Goal: Task Accomplishment & Management: Complete application form

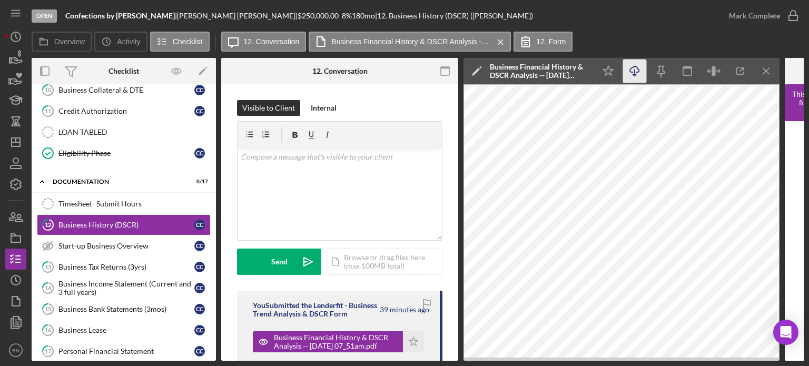
click at [631, 67] on icon "Icon/Download" at bounding box center [635, 72] width 24 height 24
click at [16, 237] on icon "button" at bounding box center [16, 238] width 26 height 26
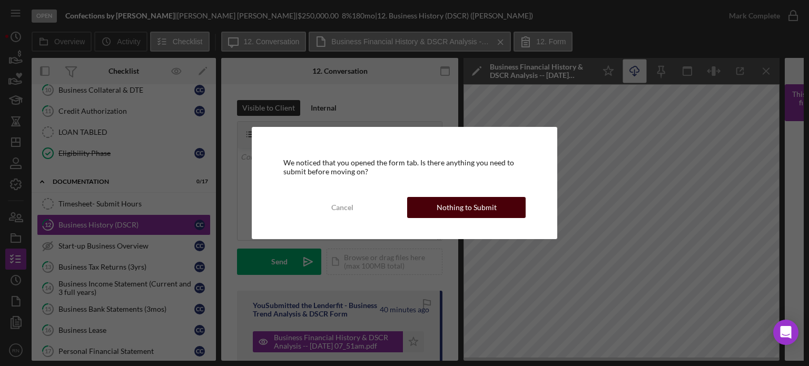
click at [431, 209] on button "Nothing to Submit" at bounding box center [466, 207] width 119 height 21
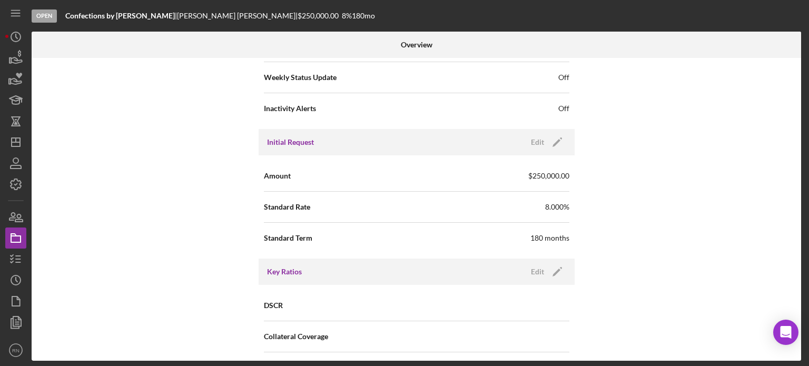
scroll to position [422, 0]
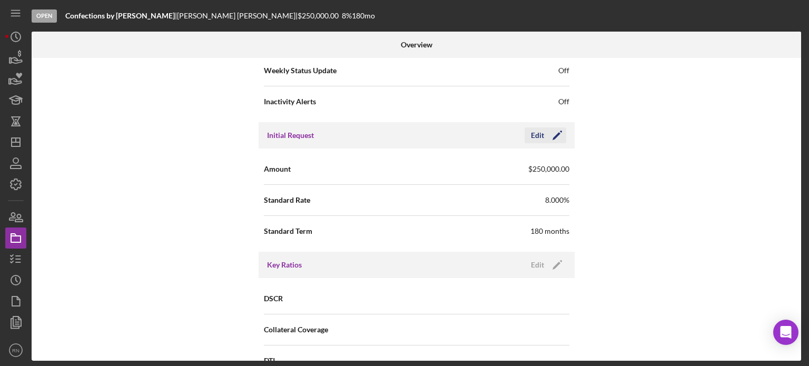
click at [540, 134] on div "Edit" at bounding box center [537, 136] width 13 height 16
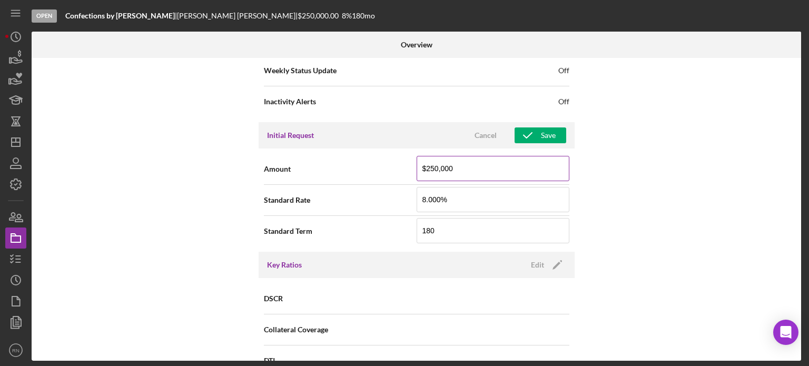
click at [457, 167] on input "$250,000" at bounding box center [493, 168] width 153 height 25
type input "$2"
type input "$225,000"
click at [541, 135] on div "Save" at bounding box center [548, 136] width 15 height 16
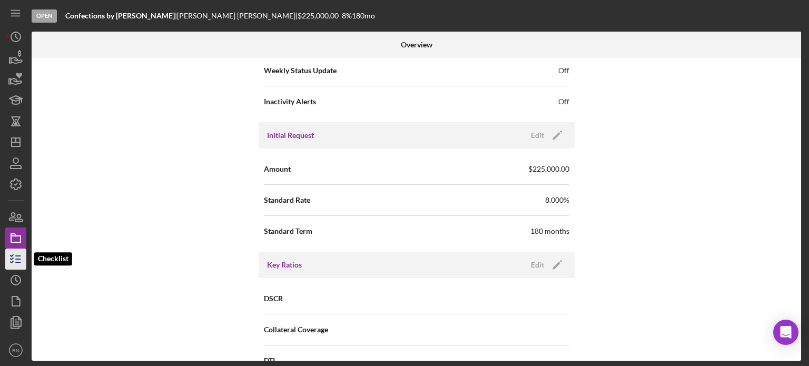
click at [16, 253] on icon "button" at bounding box center [16, 259] width 26 height 26
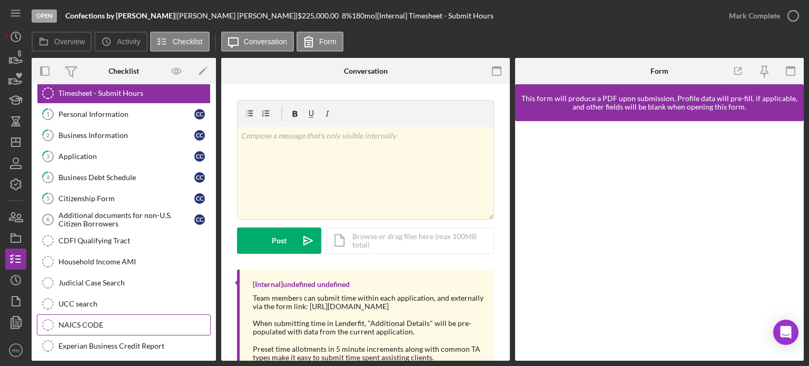
scroll to position [14, 0]
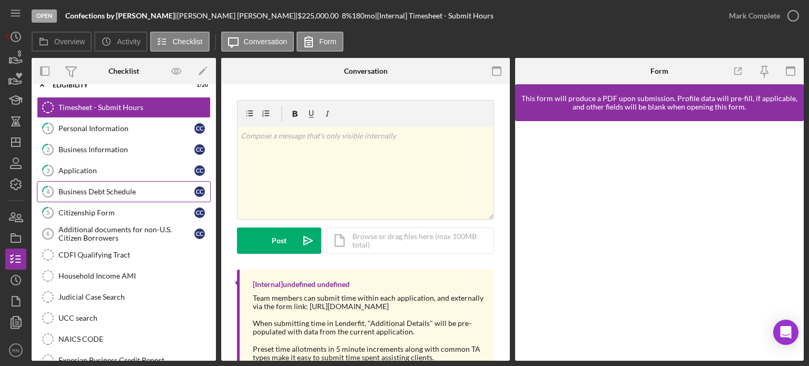
click at [105, 192] on div "Business Debt Schedule" at bounding box center [126, 192] width 136 height 8
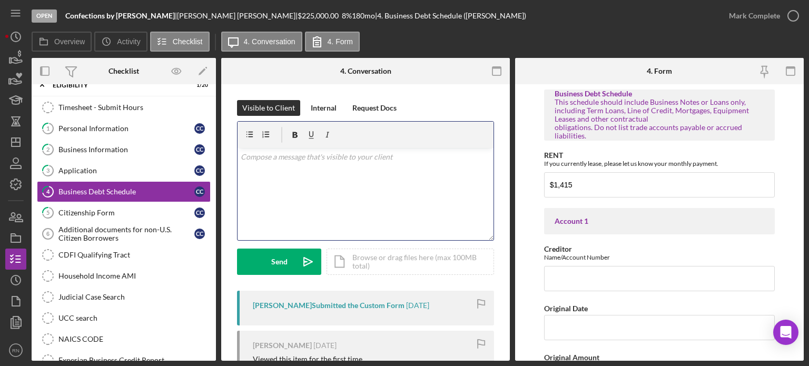
click at [371, 166] on div "v Color teal Color pink Remove color Add row above Add row below Add column bef…" at bounding box center [366, 194] width 256 height 92
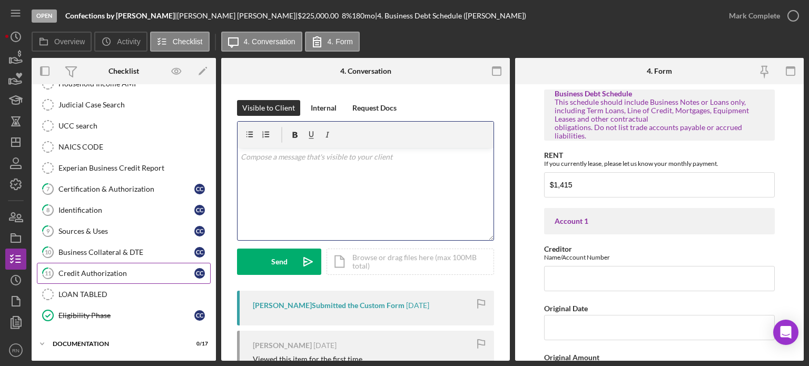
scroll to position [225, 0]
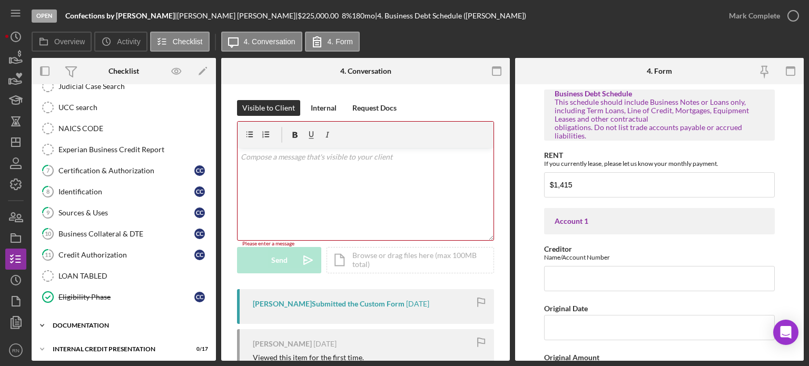
click at [91, 322] on div "documentation" at bounding box center [128, 325] width 150 height 6
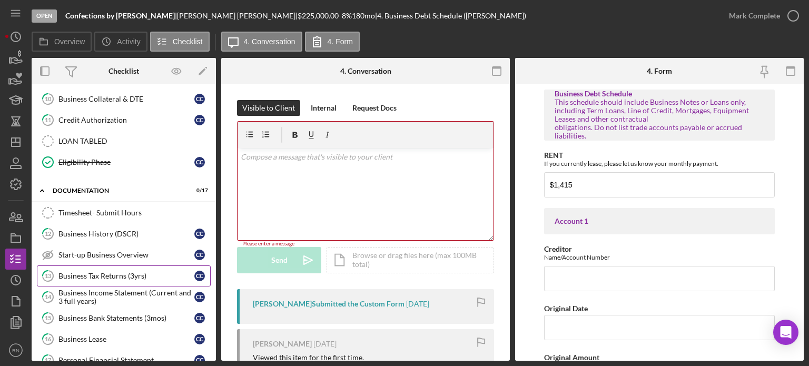
scroll to position [383, 0]
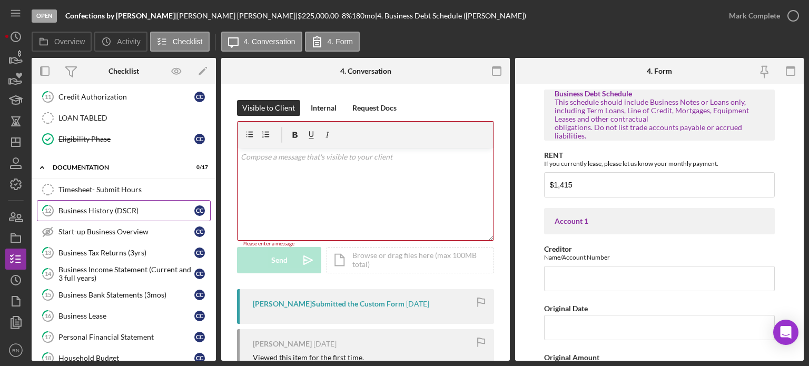
click at [133, 207] on div "Business History (DSCR)" at bounding box center [126, 211] width 136 height 8
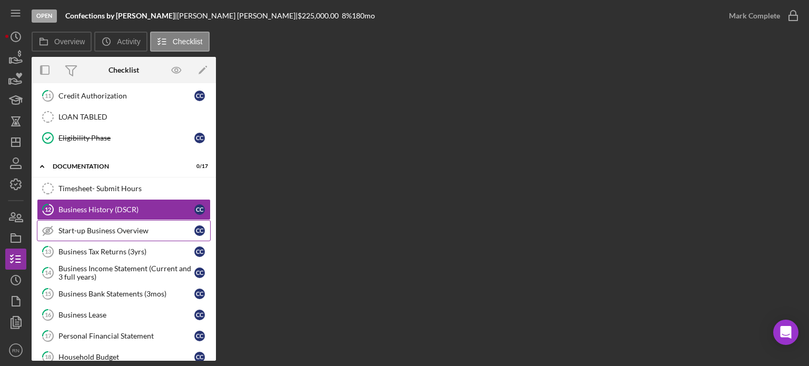
click at [87, 227] on div "Start-up Business Overview" at bounding box center [126, 231] width 136 height 8
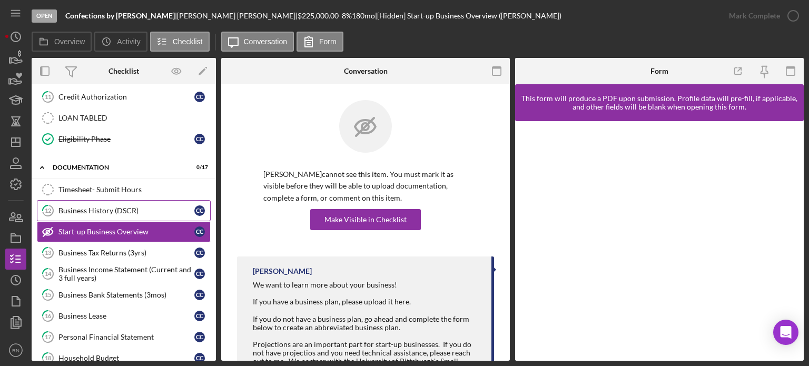
click at [109, 207] on div "Business History (DSCR)" at bounding box center [126, 211] width 136 height 8
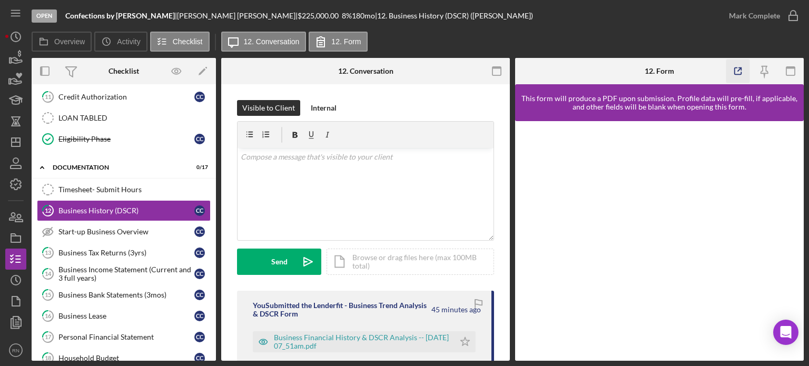
click at [736, 69] on icon "button" at bounding box center [739, 72] width 24 height 24
click at [114, 266] on div "Business Income Statement (Current and 3 full years)" at bounding box center [126, 274] width 136 height 17
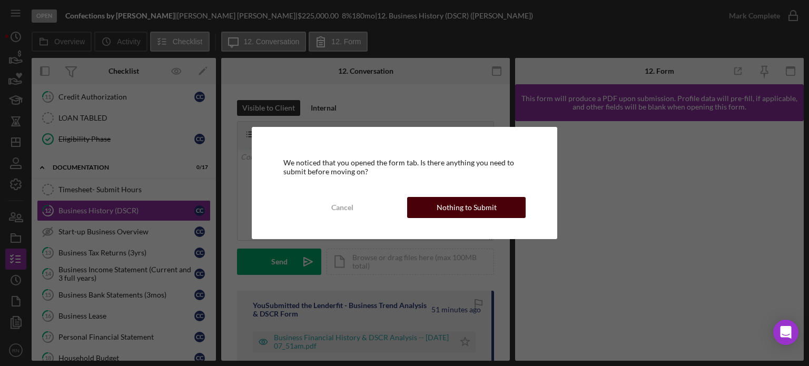
click at [459, 210] on div "Nothing to Submit" at bounding box center [467, 207] width 60 height 21
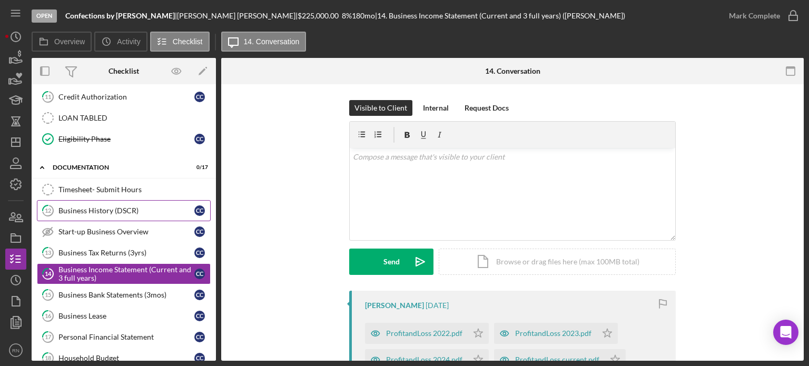
click at [122, 207] on div "Business History (DSCR)" at bounding box center [126, 211] width 136 height 8
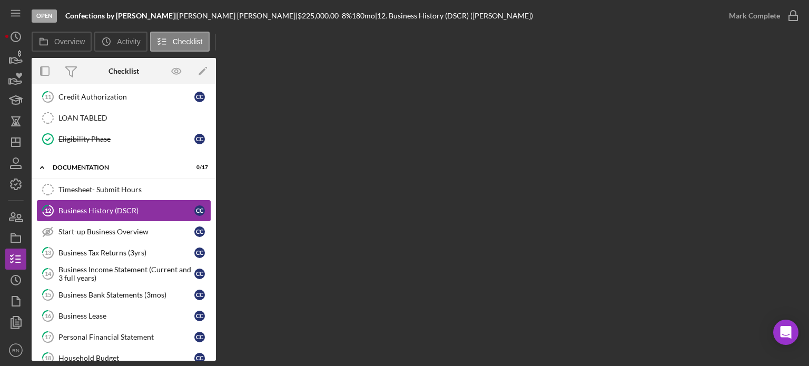
click at [122, 207] on div "Business History (DSCR)" at bounding box center [126, 211] width 136 height 8
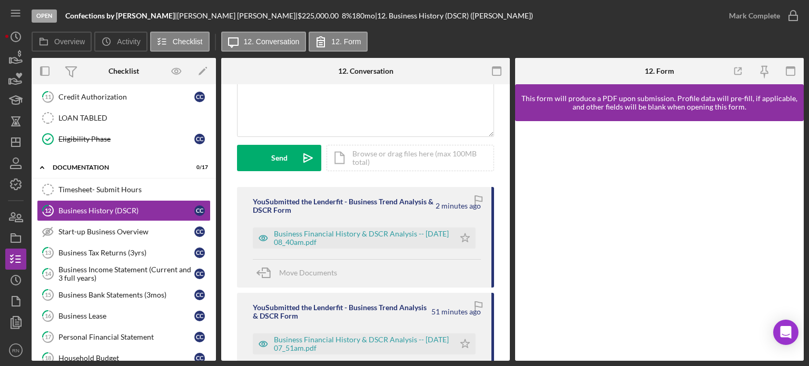
scroll to position [105, 0]
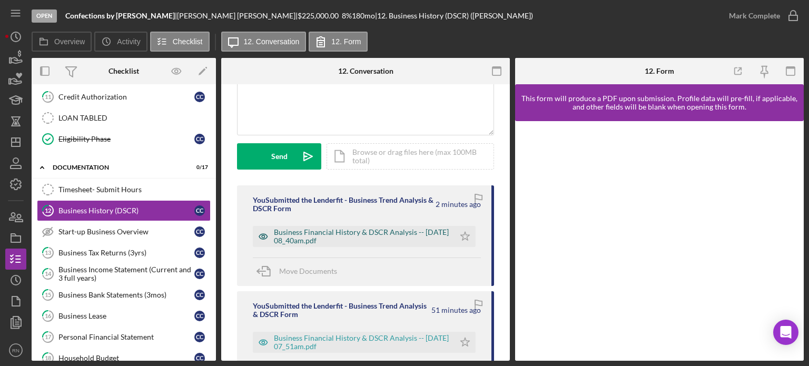
click at [368, 234] on div "Business Financial History & DSCR Analysis -- [DATE] 08_40am.pdf" at bounding box center [361, 236] width 175 height 17
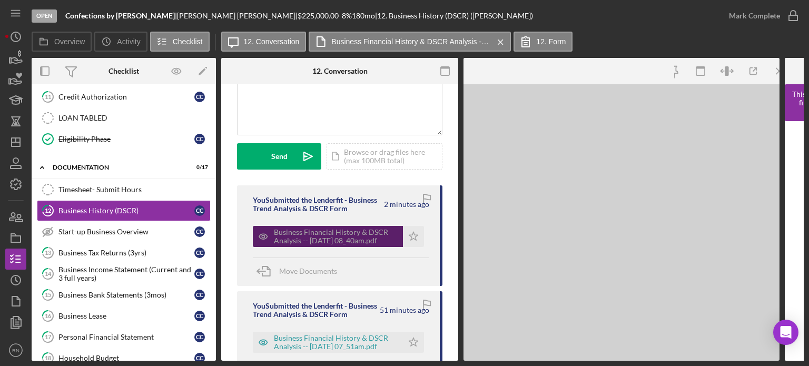
click at [368, 234] on div "Business Financial History & DSCR Analysis -- [DATE] 08_40am.pdf" at bounding box center [336, 236] width 124 height 17
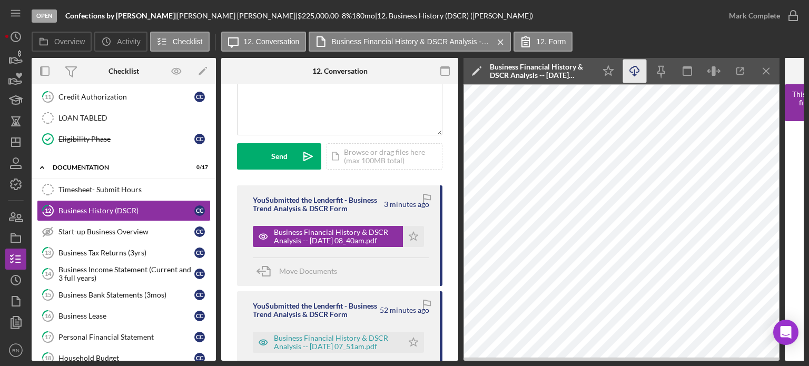
click at [633, 68] on icon "Icon/Download" at bounding box center [635, 72] width 24 height 24
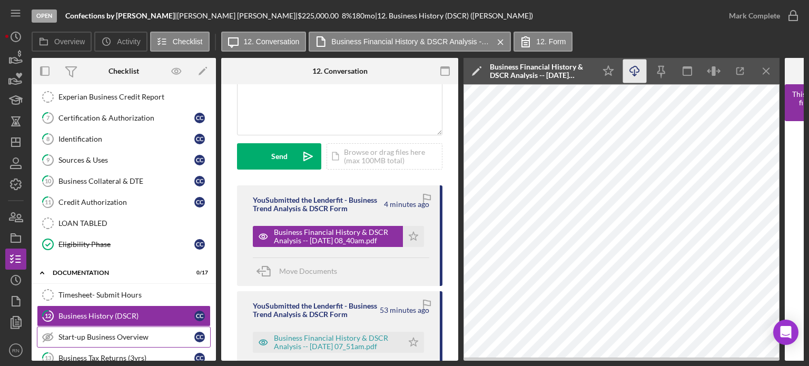
scroll to position [225, 0]
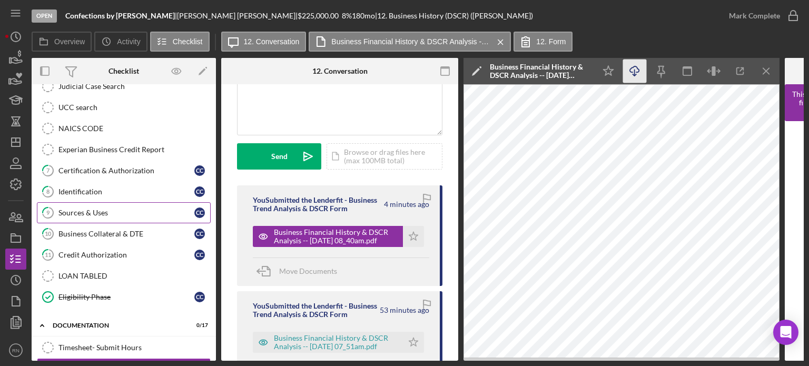
click at [92, 211] on div "Sources & Uses" at bounding box center [126, 213] width 136 height 8
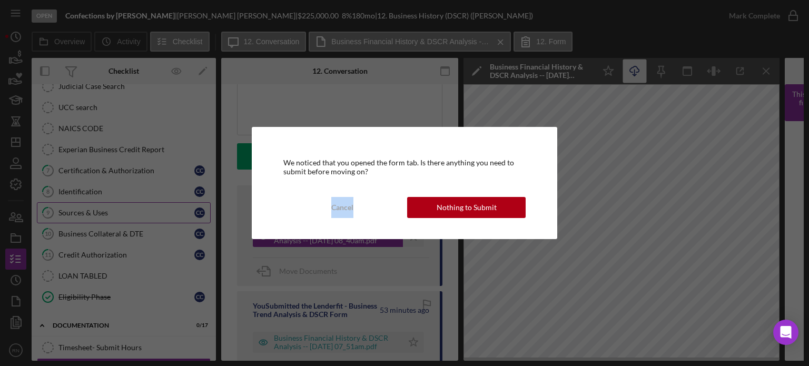
click at [92, 211] on div "We noticed that you opened the form tab. Is there anything you need to submit b…" at bounding box center [404, 183] width 809 height 366
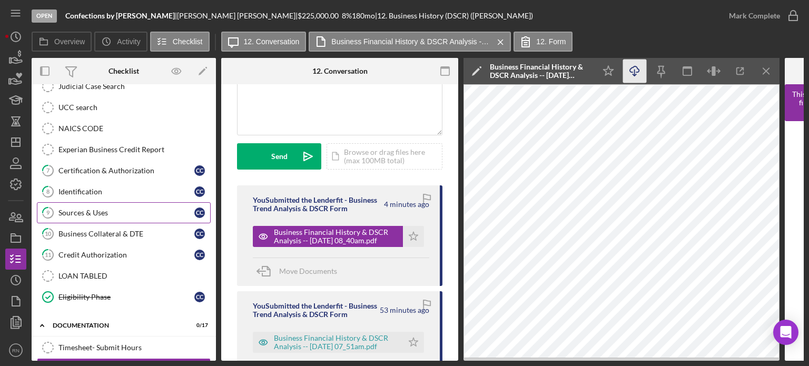
click at [80, 210] on div "Sources & Uses" at bounding box center [126, 213] width 136 height 8
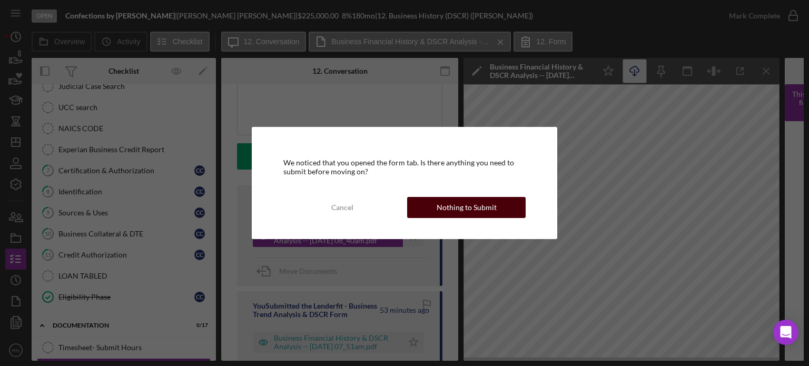
click at [427, 213] on button "Nothing to Submit" at bounding box center [466, 207] width 119 height 21
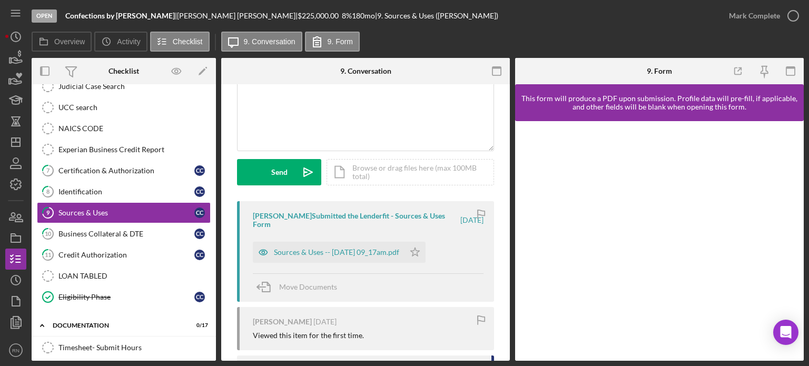
scroll to position [105, 0]
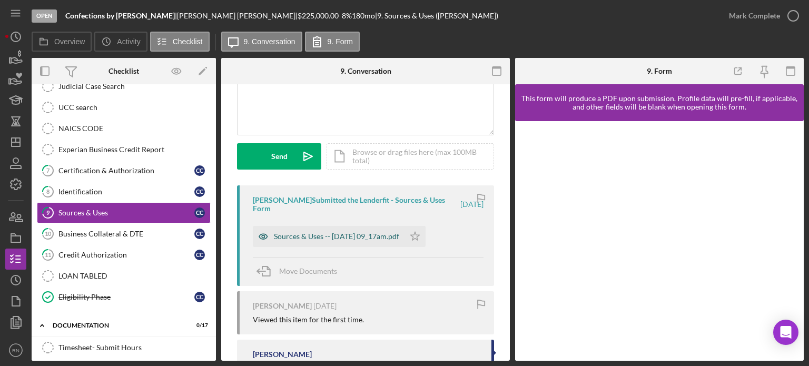
click at [344, 238] on div "Sources & Uses -- [DATE] 09_17am.pdf" at bounding box center [336, 236] width 125 height 8
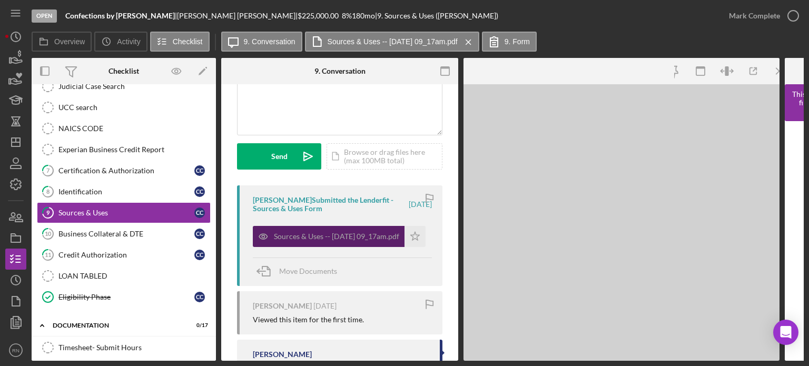
click at [344, 238] on div "Sources & Uses -- [DATE] 09_17am.pdf" at bounding box center [336, 236] width 125 height 8
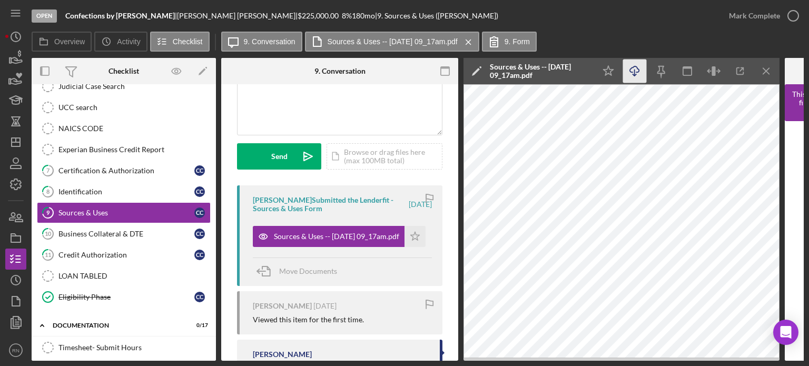
click at [635, 70] on icon "Icon/Download" at bounding box center [635, 72] width 24 height 24
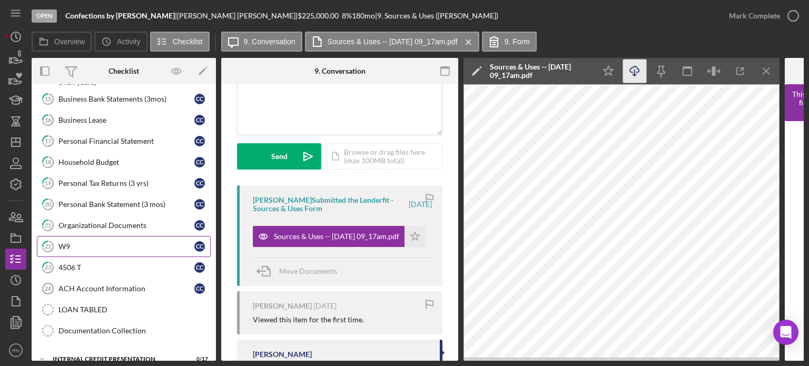
scroll to position [588, 0]
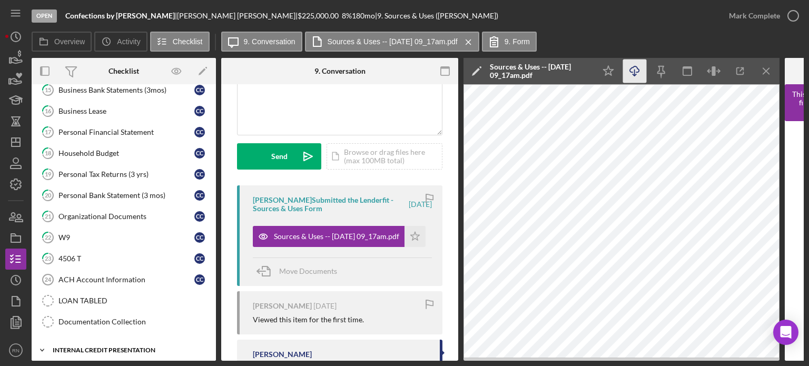
click at [101, 347] on div "Internal Credit Presentation" at bounding box center [128, 350] width 150 height 6
click at [135, 347] on div "Internal Credit Presentation" at bounding box center [128, 350] width 150 height 6
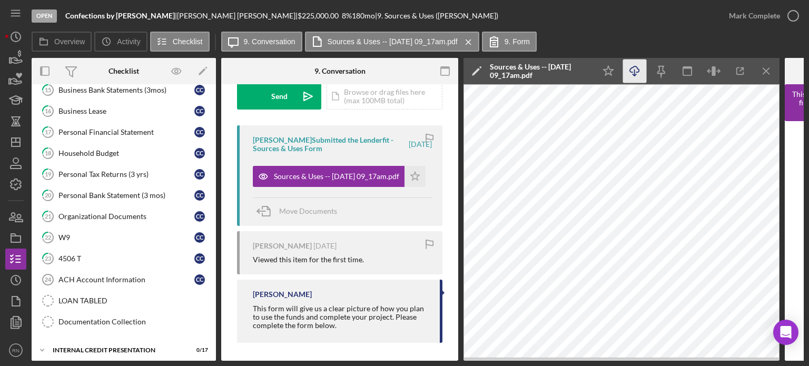
scroll to position [171, 0]
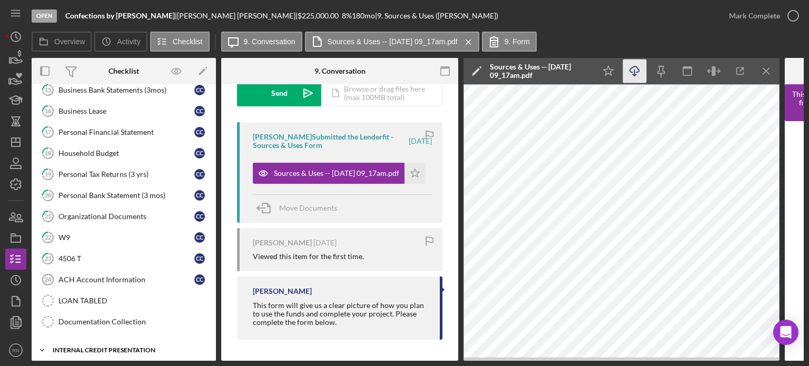
click at [101, 347] on div "Internal Credit Presentation" at bounding box center [128, 350] width 150 height 6
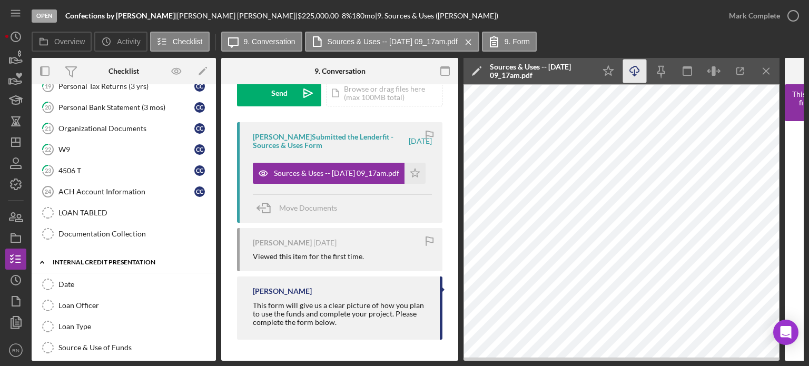
scroll to position [693, 0]
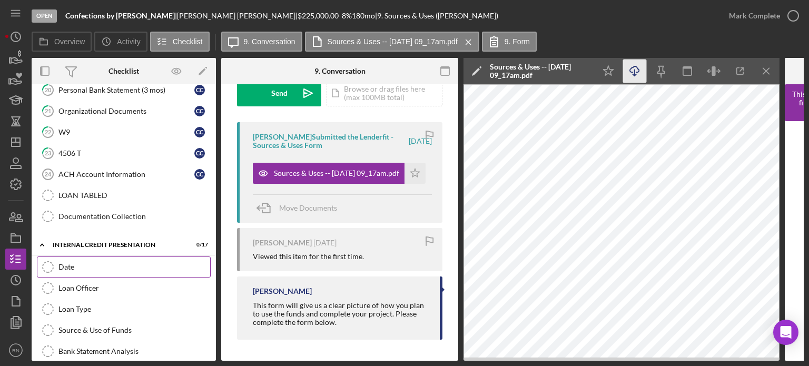
click at [86, 263] on div "Date" at bounding box center [134, 267] width 152 height 8
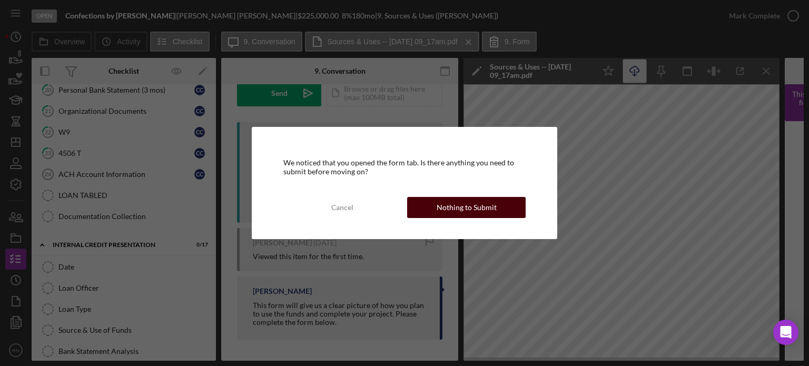
click at [479, 208] on div "Nothing to Submit" at bounding box center [467, 207] width 60 height 21
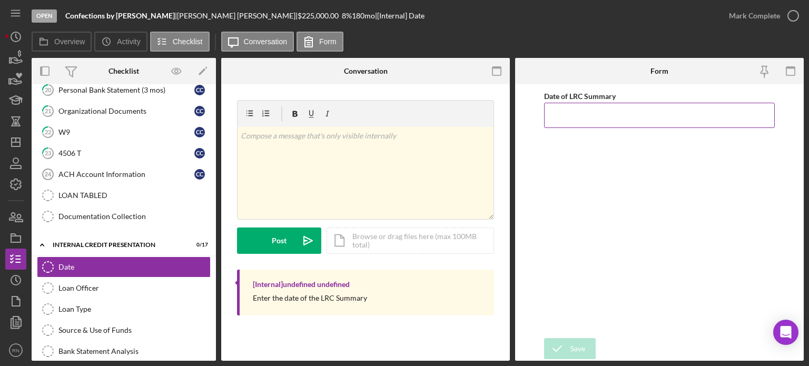
click at [577, 113] on input "Date of LRC Summary" at bounding box center [659, 115] width 231 height 25
type input "[DATE]"
click at [561, 351] on icon "submit" at bounding box center [557, 349] width 26 height 26
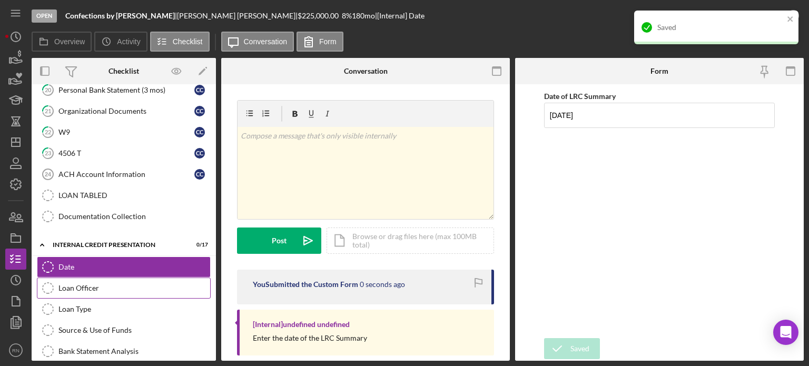
click at [97, 284] on div "Loan Officer" at bounding box center [134, 288] width 152 height 8
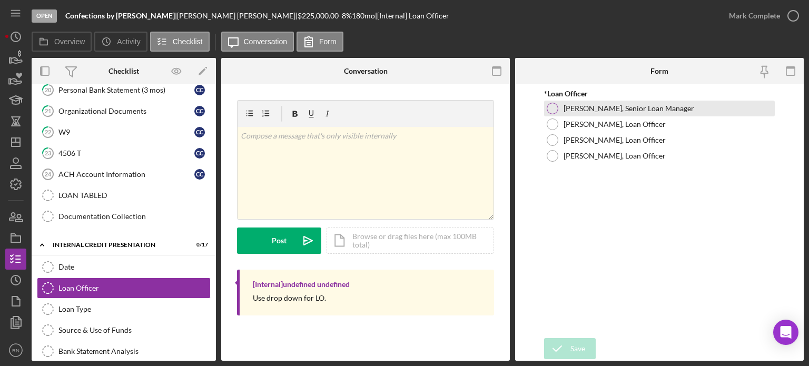
click at [557, 109] on div at bounding box center [553, 109] width 12 height 12
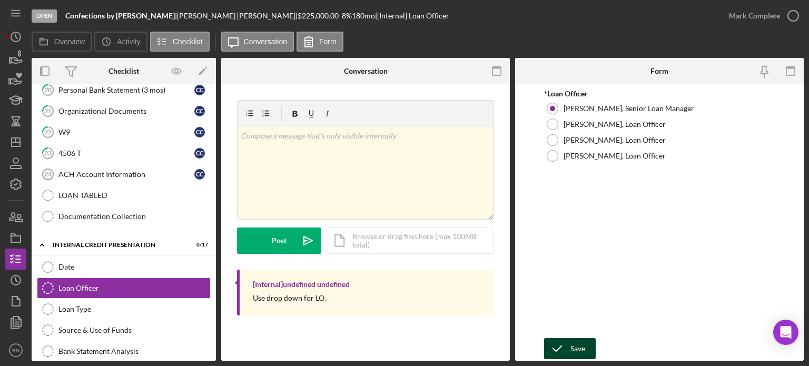
click at [566, 352] on icon "submit" at bounding box center [557, 349] width 26 height 26
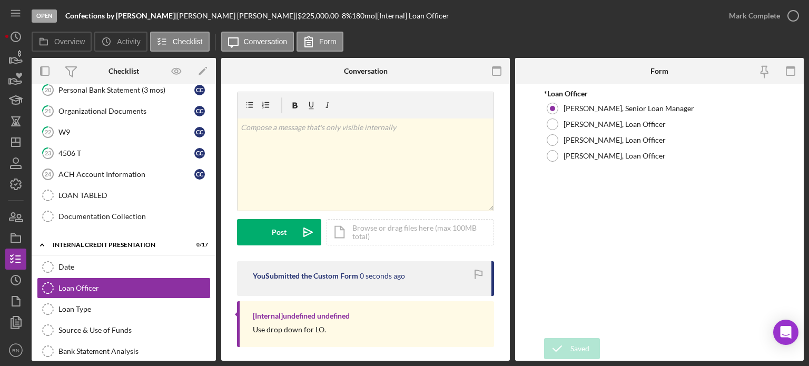
scroll to position [15, 0]
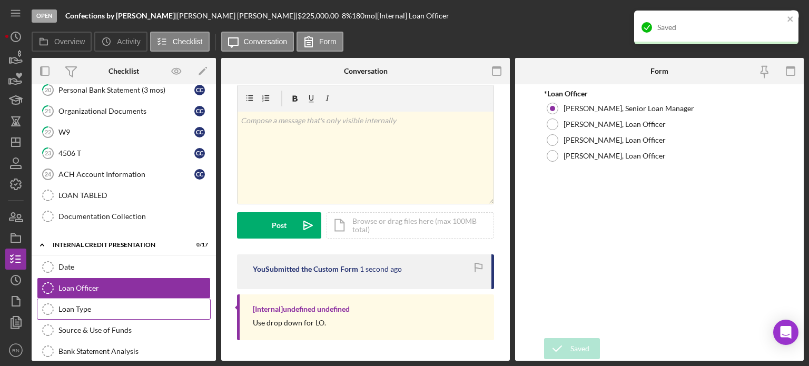
click at [93, 305] on div "Loan Type" at bounding box center [134, 309] width 152 height 8
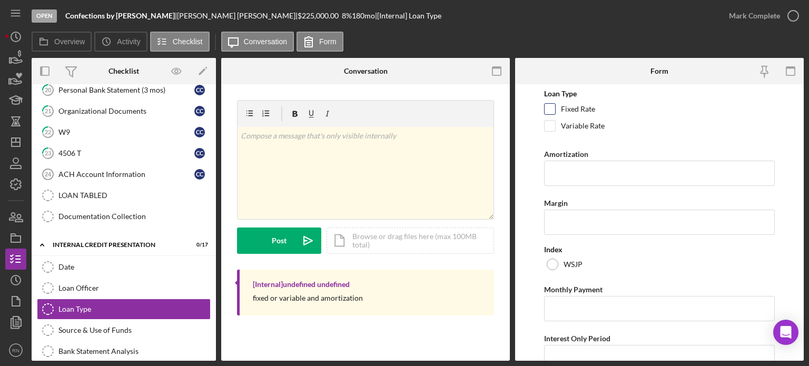
click at [552, 109] on input "Fixed Rate" at bounding box center [550, 109] width 11 height 11
checkbox input "true"
click at [565, 171] on input "Amortization" at bounding box center [659, 173] width 231 height 25
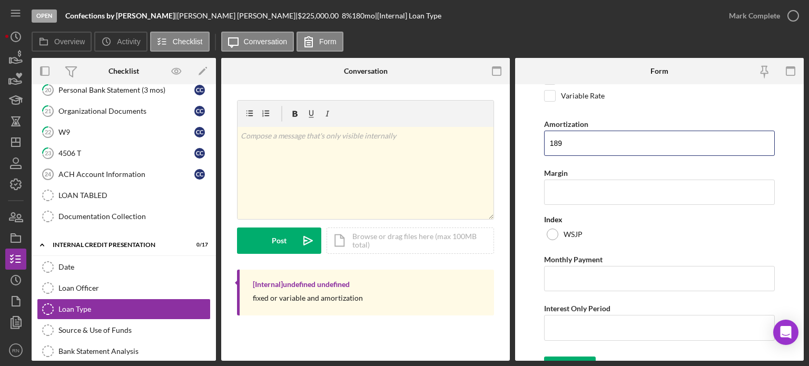
scroll to position [46, 0]
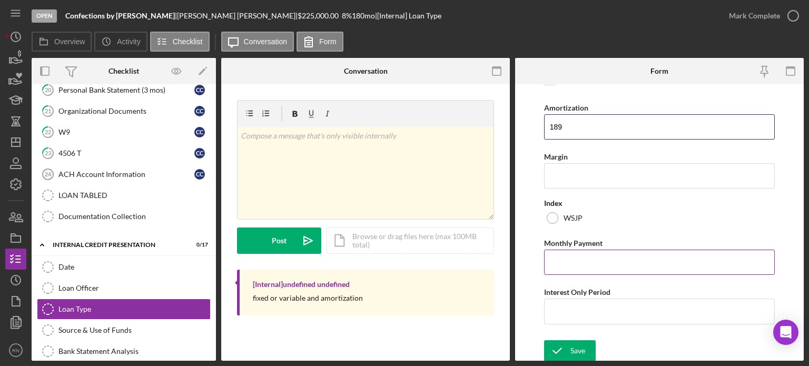
type input "189"
click at [575, 253] on input "Monthly Payment" at bounding box center [659, 262] width 231 height 25
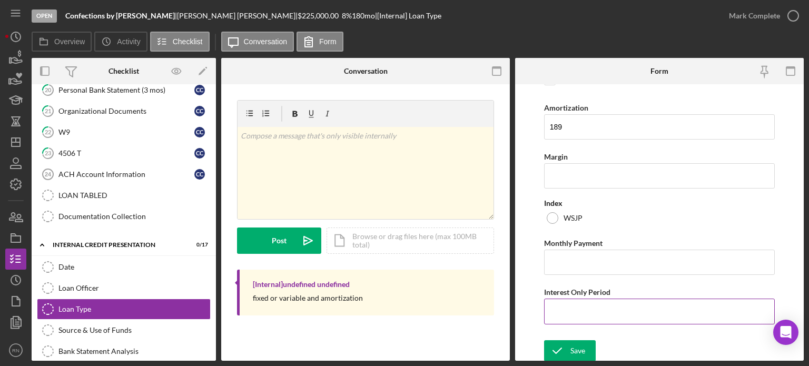
click at [596, 310] on input "Interest Only Period" at bounding box center [659, 311] width 231 height 25
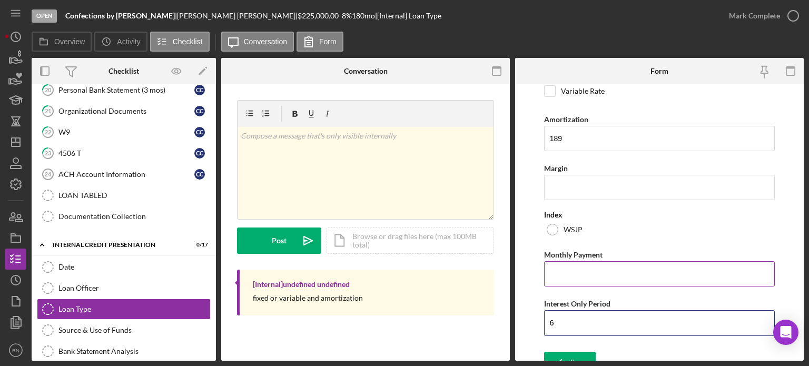
scroll to position [0, 0]
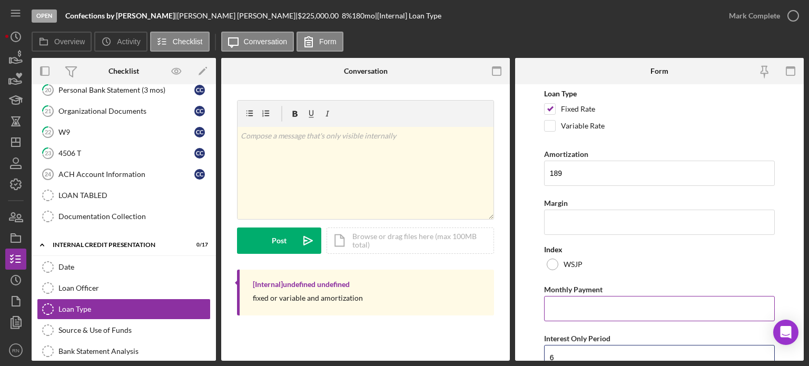
type input "6"
click at [632, 308] on input "Monthly Payment" at bounding box center [659, 308] width 231 height 25
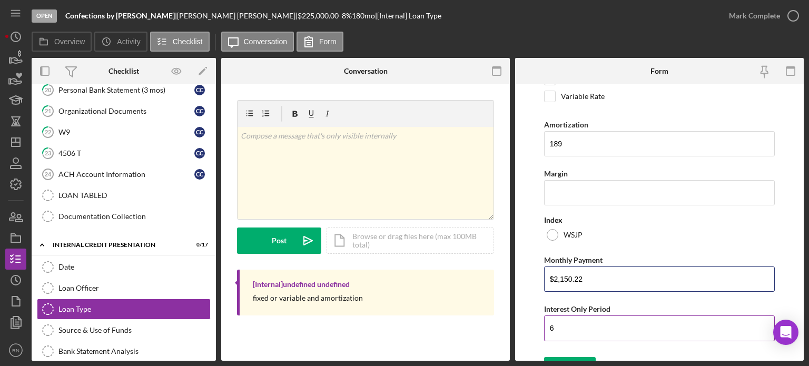
scroll to position [46, 0]
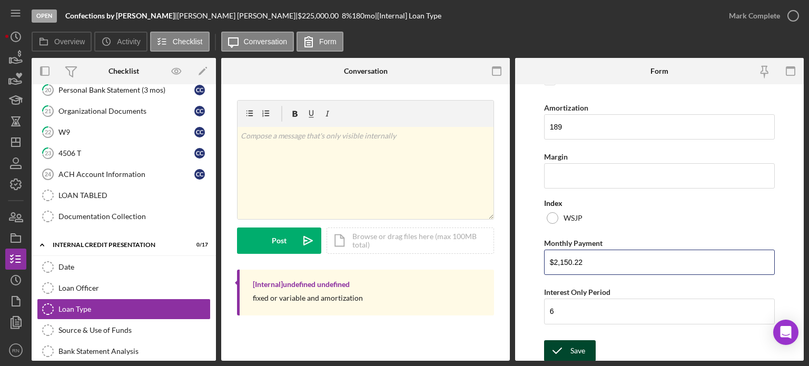
type input "$2,150.22"
click at [573, 351] on div "Save" at bounding box center [578, 350] width 15 height 21
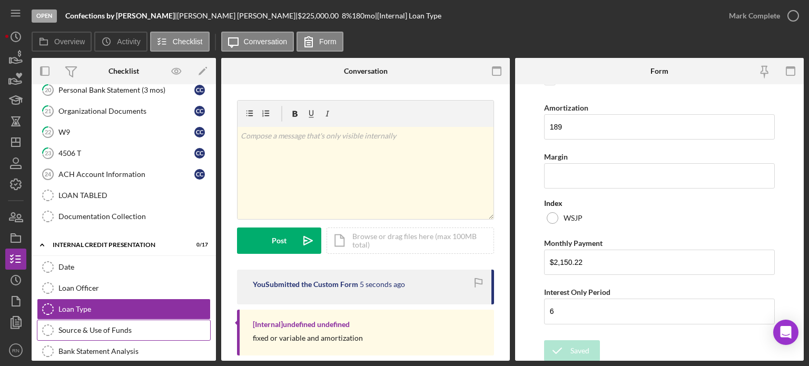
click at [117, 326] on div "Source & Use of Funds" at bounding box center [134, 330] width 152 height 8
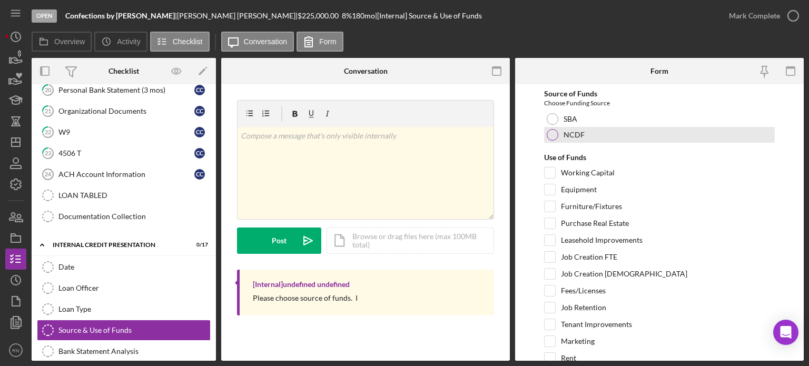
click at [552, 135] on div at bounding box center [553, 135] width 12 height 12
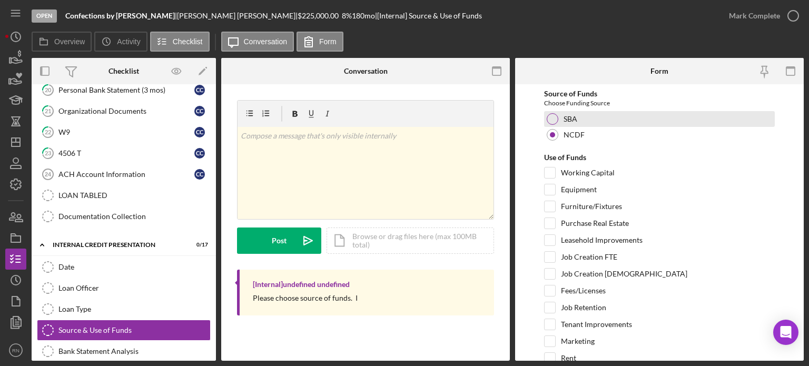
click at [554, 121] on div at bounding box center [553, 119] width 12 height 12
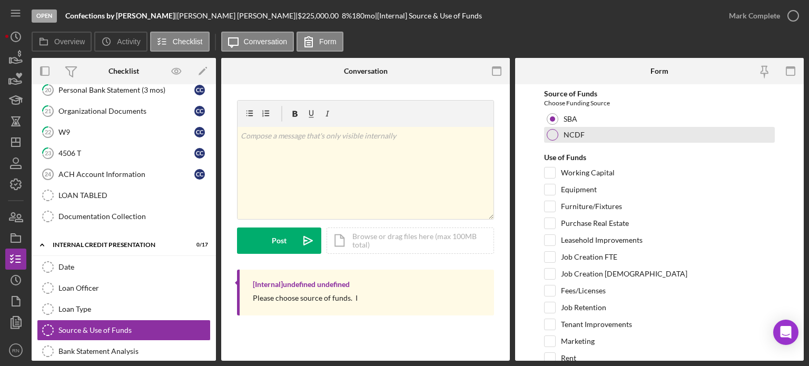
click at [556, 136] on div at bounding box center [553, 135] width 12 height 12
click at [552, 188] on input "Equipment" at bounding box center [550, 189] width 11 height 11
checkbox input "true"
click at [552, 238] on input "Leasehold Improvements" at bounding box center [550, 240] width 11 height 11
checkbox input "true"
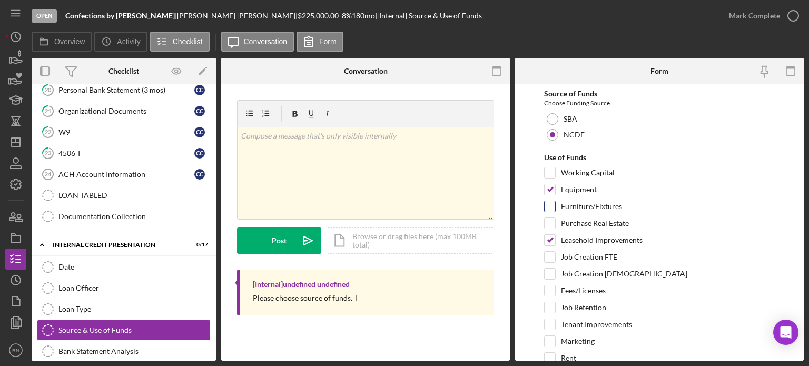
click at [550, 206] on input "Furniture/Fixtures" at bounding box center [550, 206] width 11 height 11
checkbox input "true"
click at [548, 259] on input "Job Creation FTE" at bounding box center [550, 257] width 11 height 11
checkbox input "true"
click at [553, 276] on input "Job Creation [DEMOGRAPHIC_DATA]" at bounding box center [550, 274] width 11 height 11
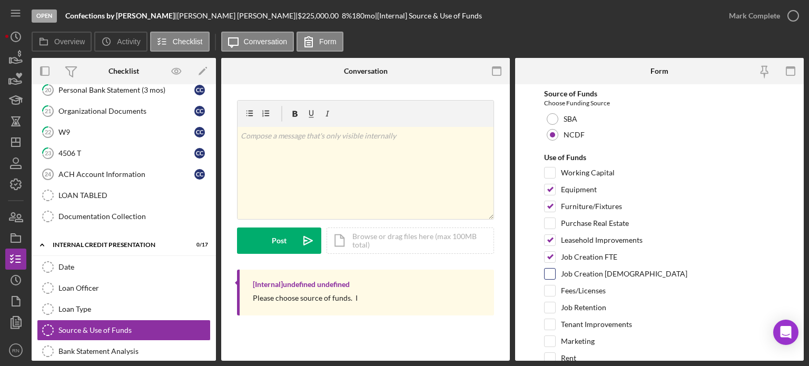
checkbox input "true"
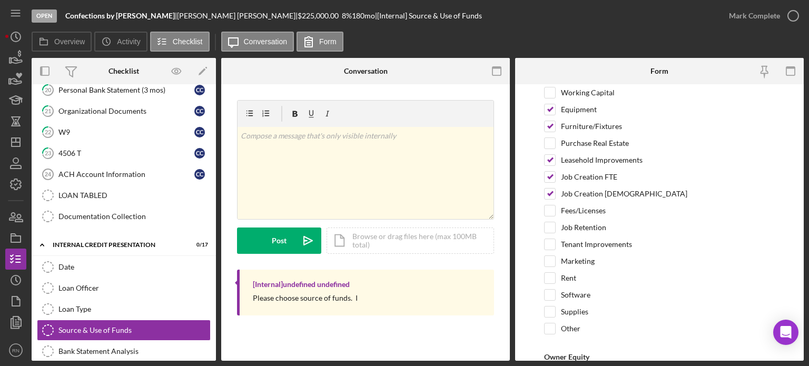
scroll to position [105, 0]
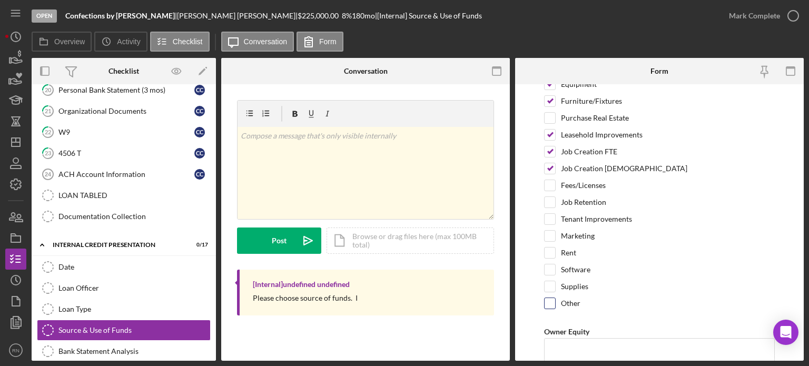
click at [552, 303] on input "Other" at bounding box center [550, 303] width 11 height 11
checkbox input "true"
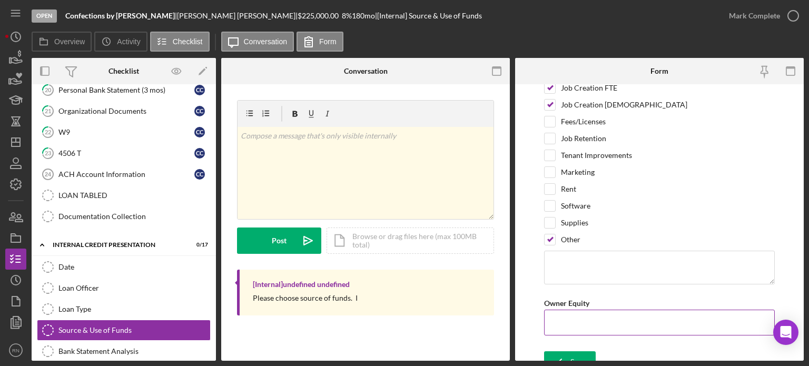
scroll to position [178, 0]
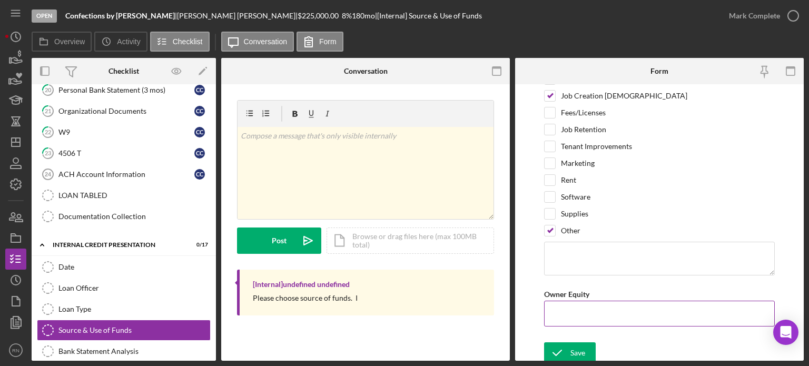
click at [587, 302] on input "Owner Equity" at bounding box center [659, 313] width 231 height 25
type input "$31,000"
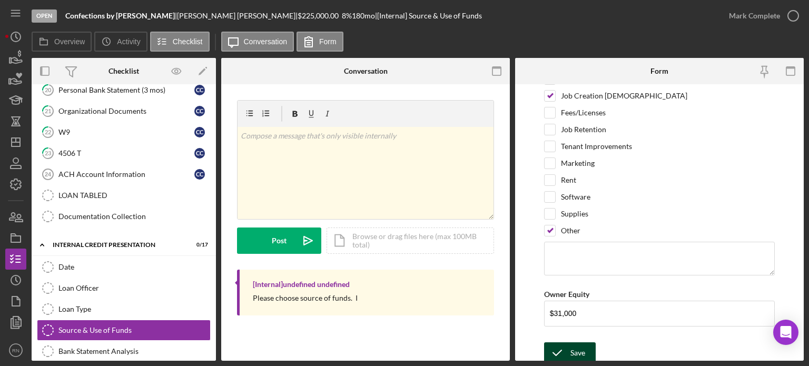
click at [568, 350] on icon "submit" at bounding box center [557, 353] width 26 height 26
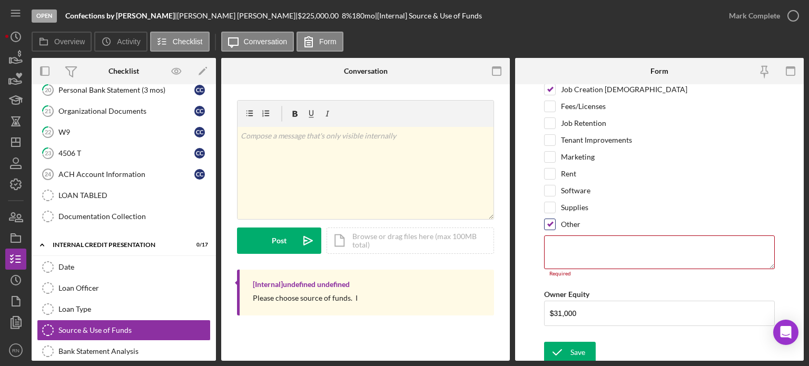
click at [552, 220] on input "Other" at bounding box center [550, 224] width 11 height 11
checkbox input "false"
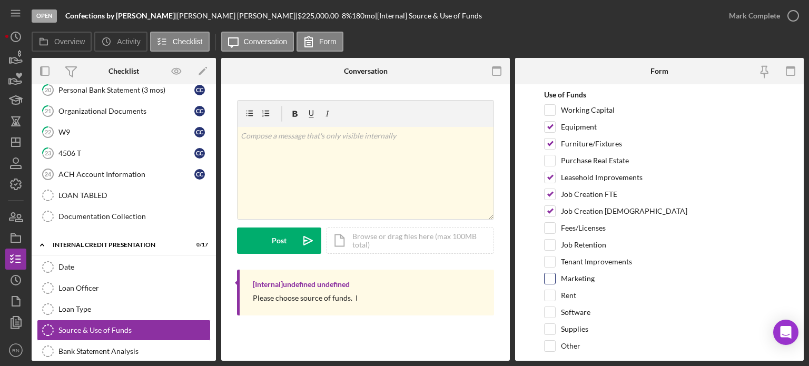
scroll to position [38, 0]
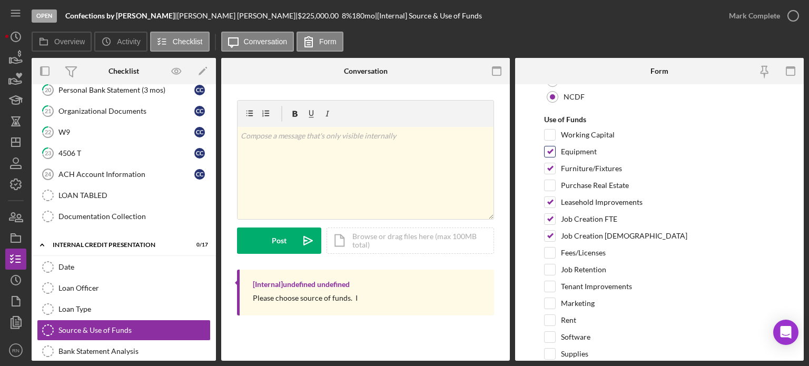
drag, startPoint x: 552, startPoint y: 133, endPoint x: 551, endPoint y: 145, distance: 12.2
click at [551, 138] on input "Working Capital" at bounding box center [550, 135] width 11 height 11
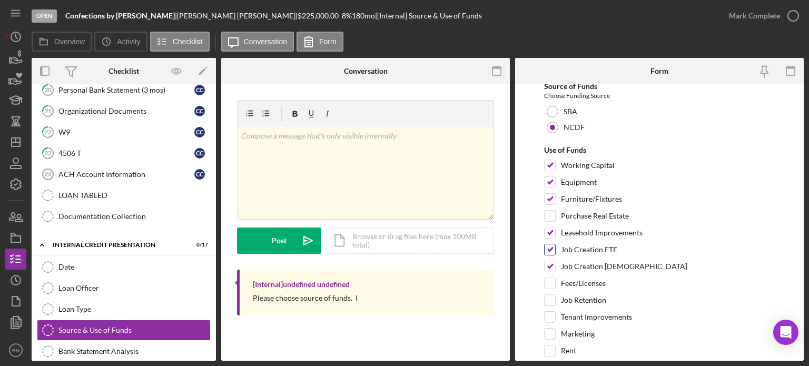
scroll to position [0, 0]
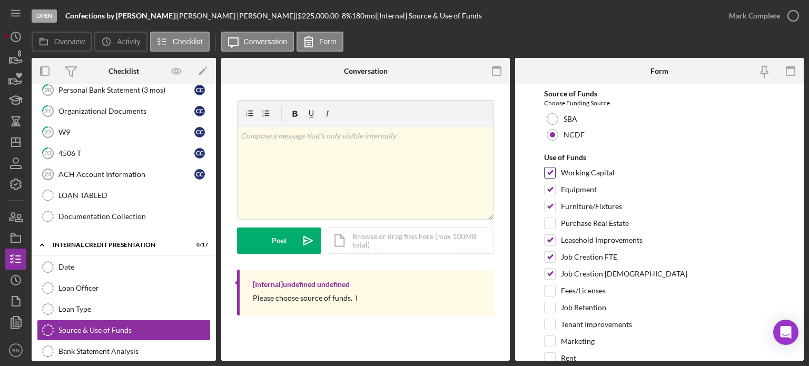
click at [557, 170] on div "Working Capital" at bounding box center [659, 175] width 231 height 17
click at [554, 174] on input "Working Capital" at bounding box center [550, 173] width 11 height 11
checkbox input "false"
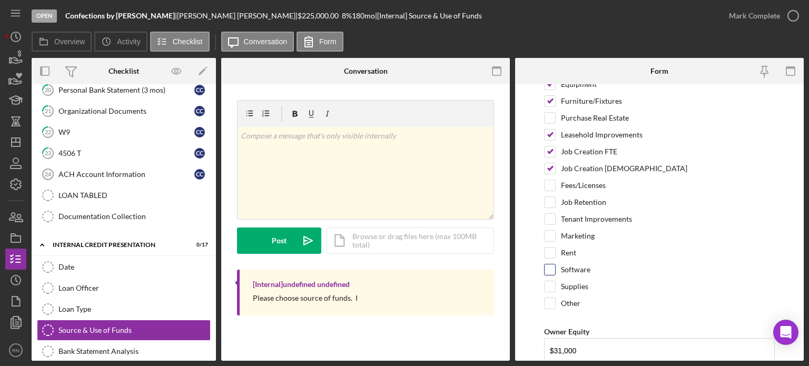
scroll to position [143, 0]
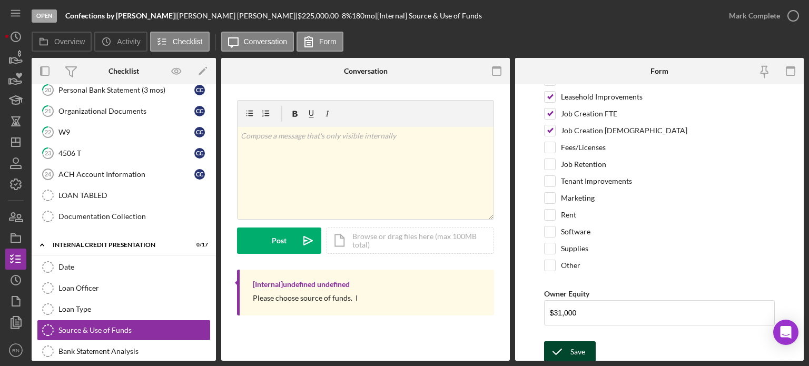
click at [572, 345] on div "Save" at bounding box center [578, 351] width 15 height 21
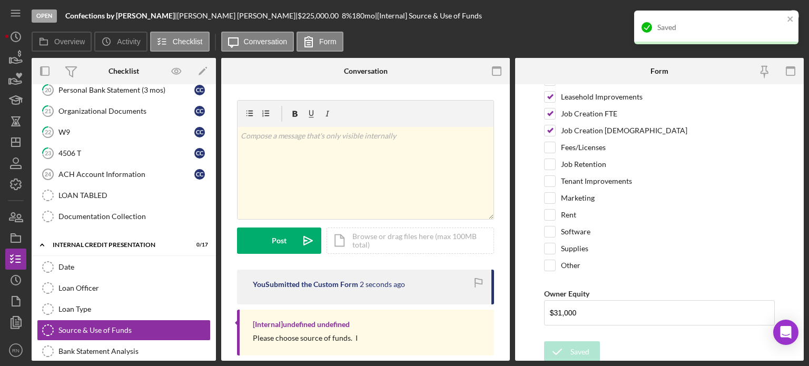
scroll to position [746, 0]
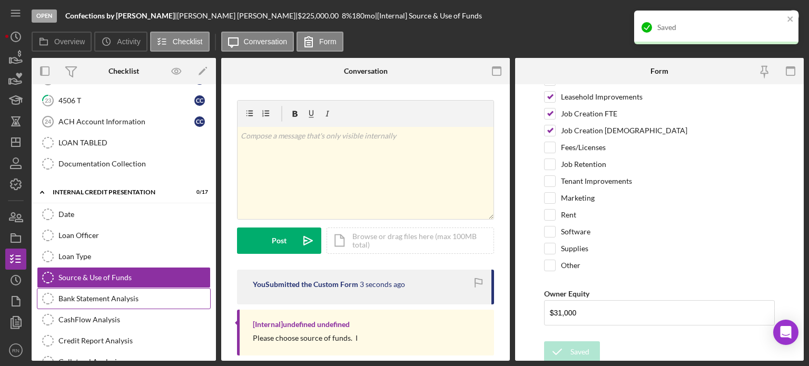
click at [103, 295] on div "Bank Statement Analysis" at bounding box center [134, 299] width 152 height 8
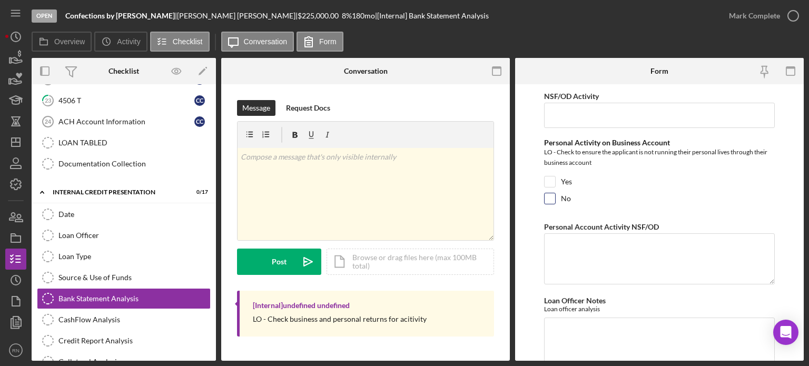
drag, startPoint x: 552, startPoint y: 199, endPoint x: 559, endPoint y: 205, distance: 9.3
click at [552, 199] on input "No" at bounding box center [550, 198] width 11 height 11
checkbox input "true"
click at [604, 247] on textarea "Personal Account Activity NSF/OD" at bounding box center [659, 258] width 231 height 51
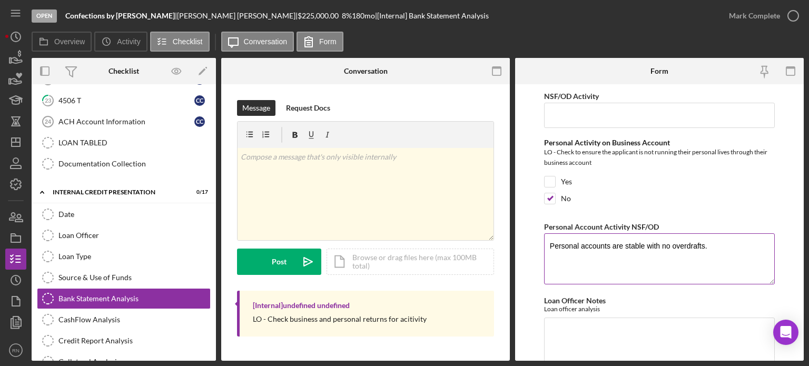
scroll to position [46, 0]
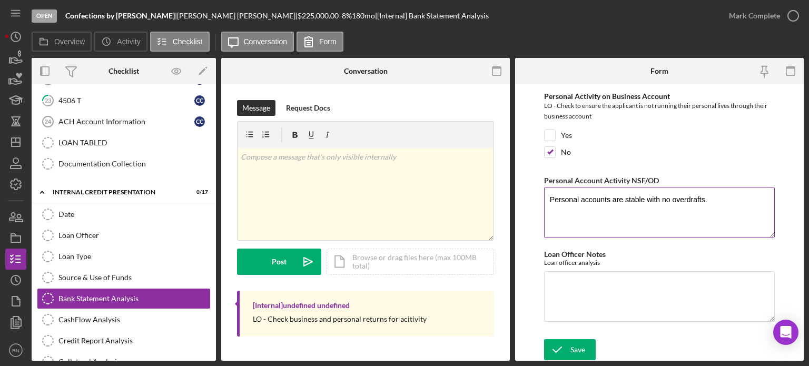
click at [720, 195] on textarea "Personal accounts are stable with no overdrafts." at bounding box center [659, 212] width 231 height 51
type textarea "Personal accounts are stable with no overdrafts."
click at [569, 286] on textarea "Loan Officer Notes" at bounding box center [659, 296] width 231 height 51
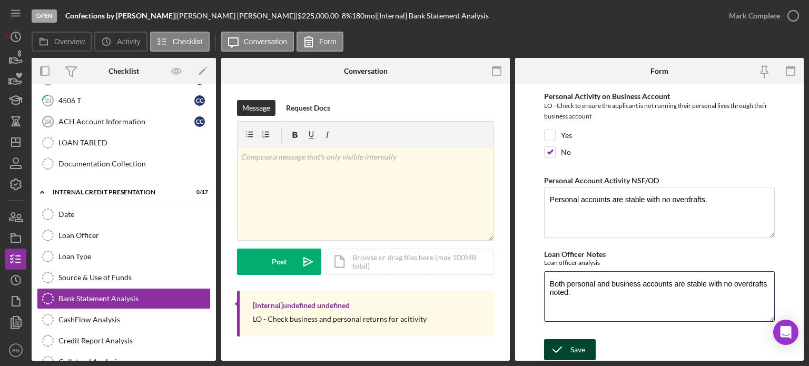
type textarea "Both personal and business accounts are stable with no overdrafts noted."
click at [566, 345] on icon "submit" at bounding box center [557, 350] width 26 height 26
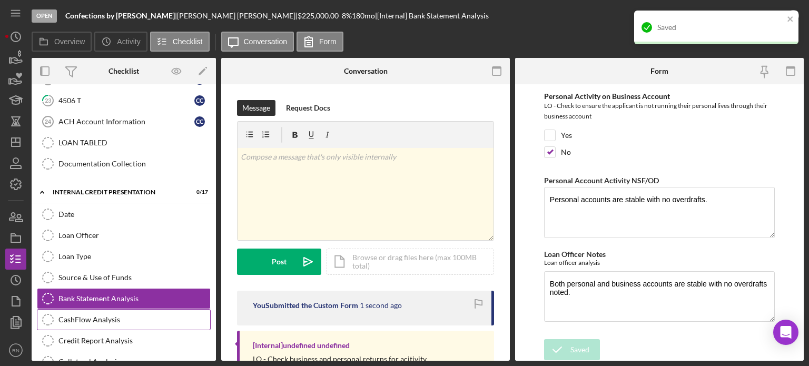
click at [95, 316] on div "CashFlow Analysis" at bounding box center [134, 320] width 152 height 8
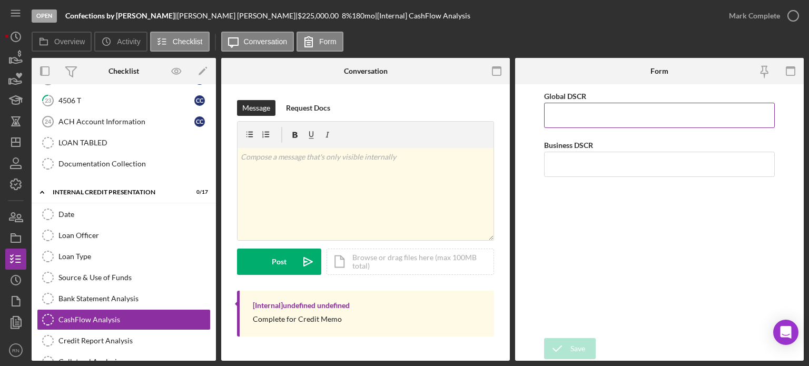
click at [585, 113] on input "Global DSCR" at bounding box center [659, 115] width 231 height 25
type input "."
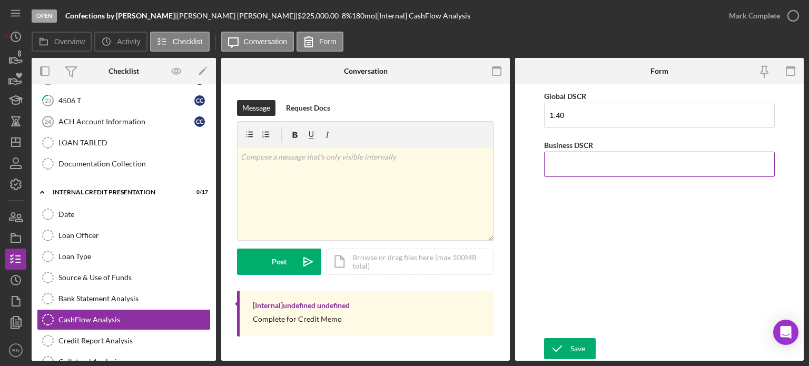
type input "1.4"
click at [585, 166] on input "Business DSCR" at bounding box center [659, 164] width 231 height 25
type input "0.98"
click at [579, 346] on div "Save" at bounding box center [578, 348] width 15 height 21
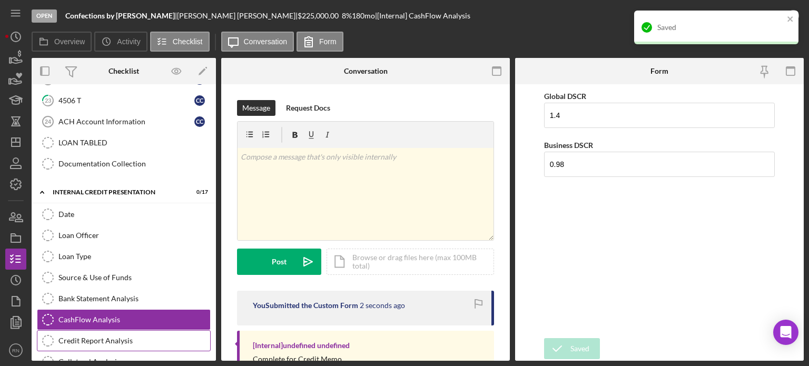
click at [114, 337] on div "Credit Report Analysis" at bounding box center [134, 341] width 152 height 8
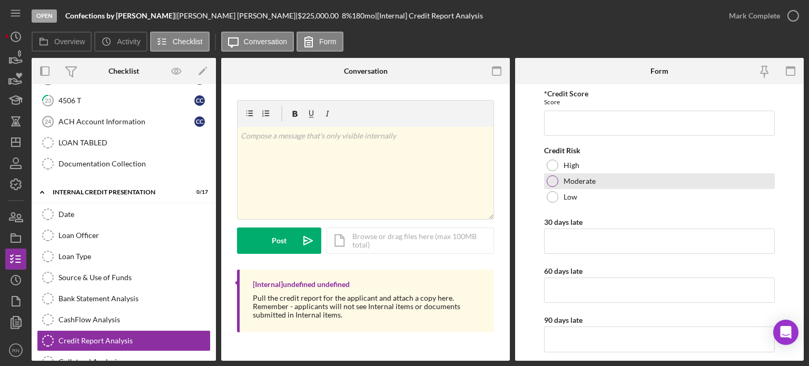
click at [554, 182] on div at bounding box center [553, 181] width 12 height 12
drag, startPoint x: 558, startPoint y: 123, endPoint x: 557, endPoint y: 128, distance: 5.4
click at [558, 126] on input "*Credit Score" at bounding box center [659, 123] width 231 height 25
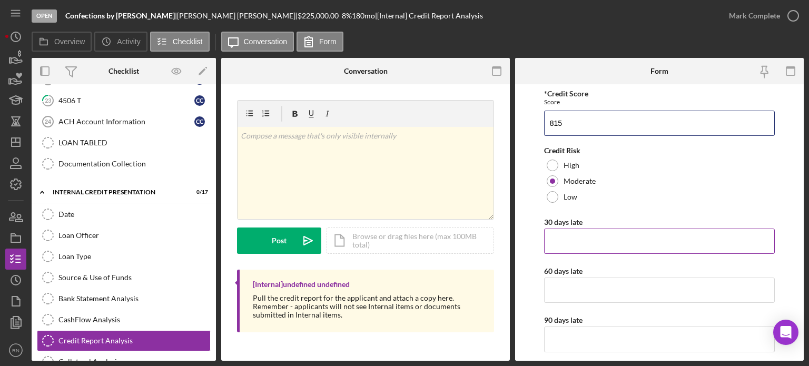
type input "815"
click at [587, 240] on input "30 days late" at bounding box center [659, 241] width 231 height 25
type input "0"
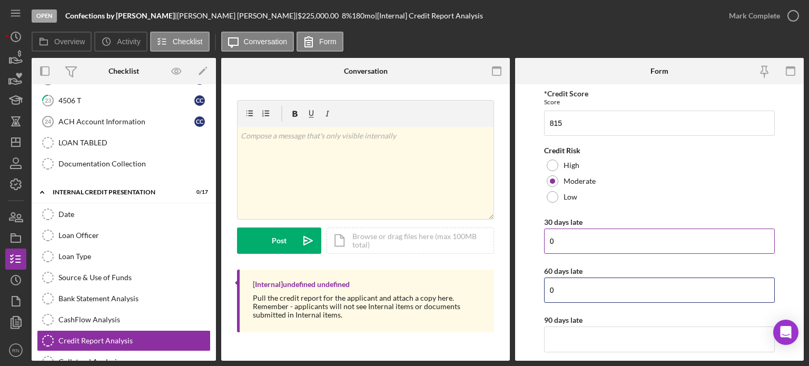
type input "0"
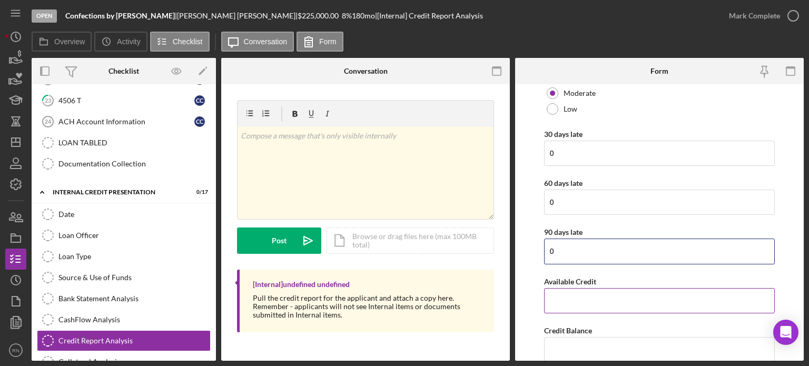
scroll to position [105, 0]
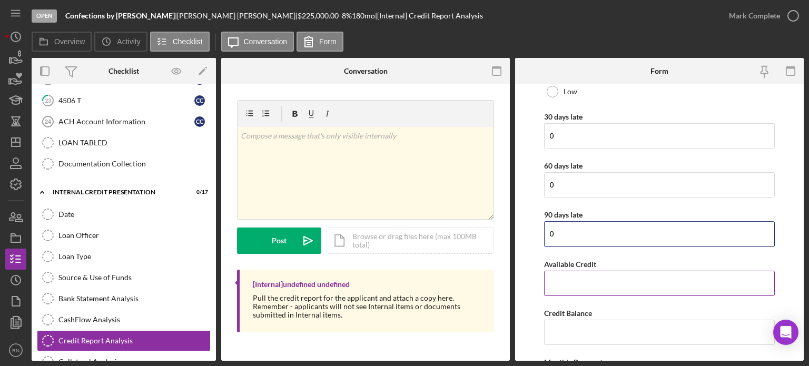
type input "0"
click at [577, 280] on input "Available Credit" at bounding box center [659, 283] width 231 height 25
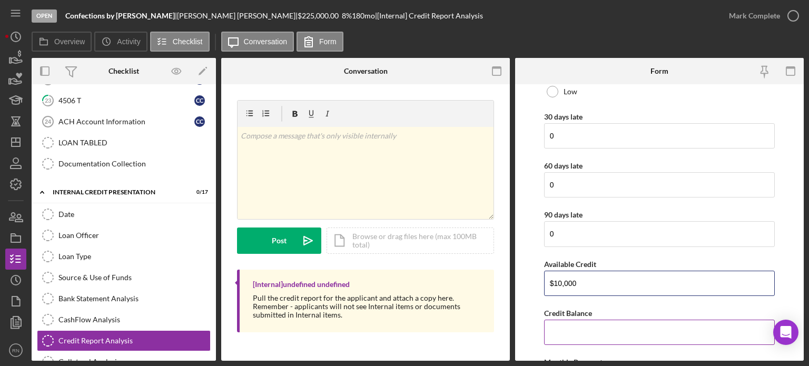
type input "$10,000"
click at [560, 329] on input "Credit Balance" at bounding box center [659, 332] width 231 height 25
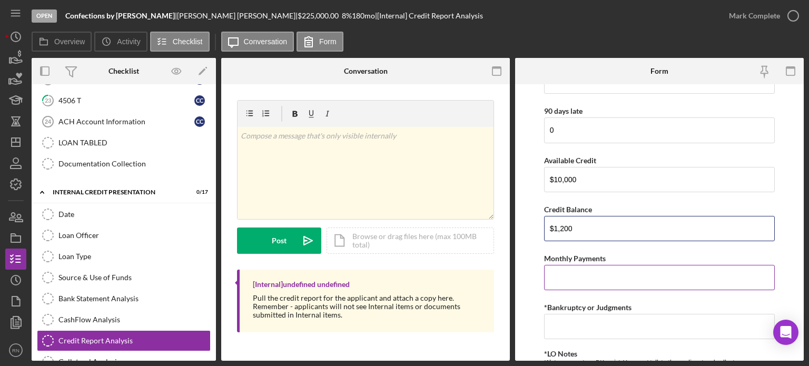
scroll to position [211, 0]
type input "$1,200"
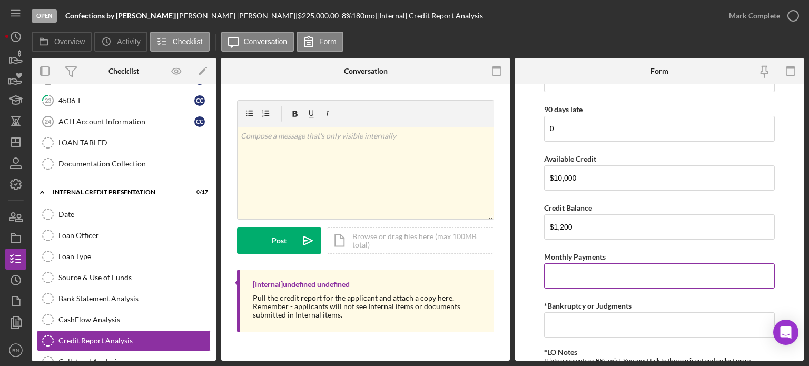
click at [595, 270] on input "Monthly Payments" at bounding box center [659, 275] width 231 height 25
type input "$1"
type input "$175"
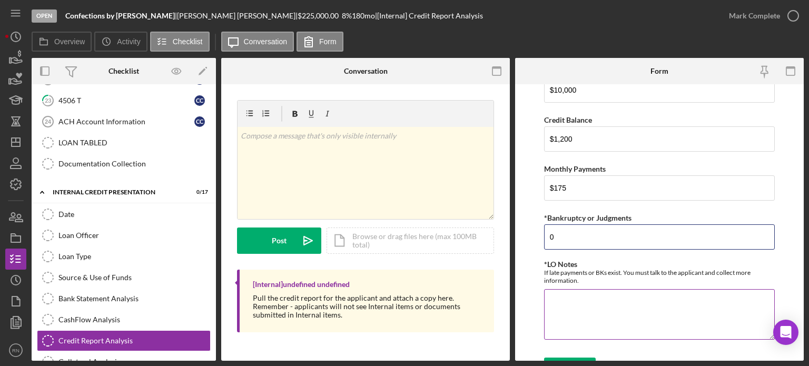
scroll to position [316, 0]
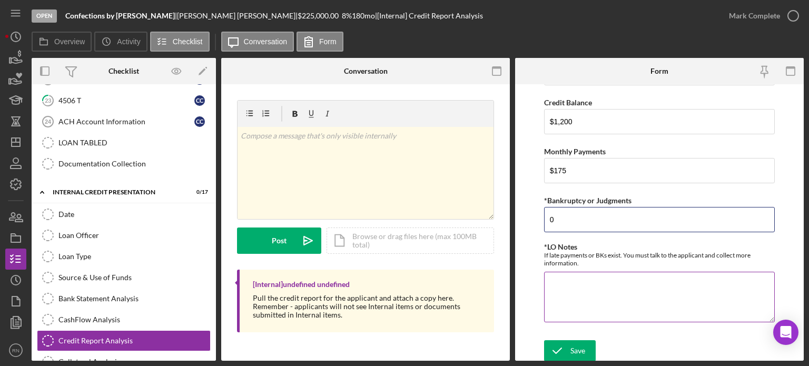
type input "0"
click at [576, 276] on textarea "*LO Notes" at bounding box center [659, 297] width 231 height 51
type textarea "g"
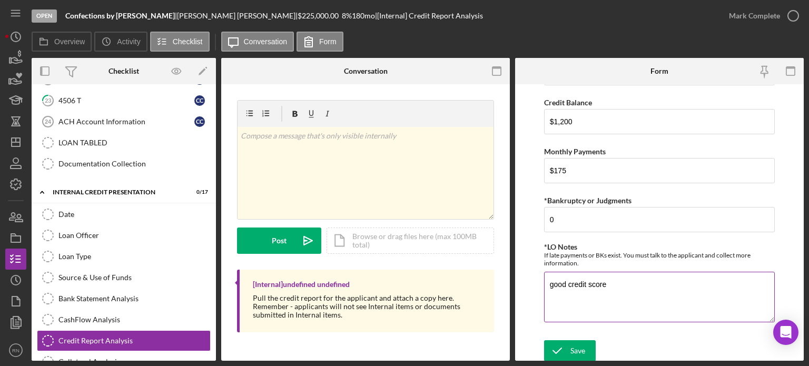
click at [553, 284] on textarea "good credit score" at bounding box center [659, 297] width 231 height 51
click at [625, 283] on textarea "Good credit score" at bounding box center [659, 297] width 231 height 51
click at [551, 284] on textarea "Good credit score" at bounding box center [659, 297] width 231 height 51
click at [588, 290] on textarea "Clean Good credit score" at bounding box center [659, 297] width 231 height 51
click at [630, 290] on textarea "Clean credit score" at bounding box center [659, 297] width 231 height 51
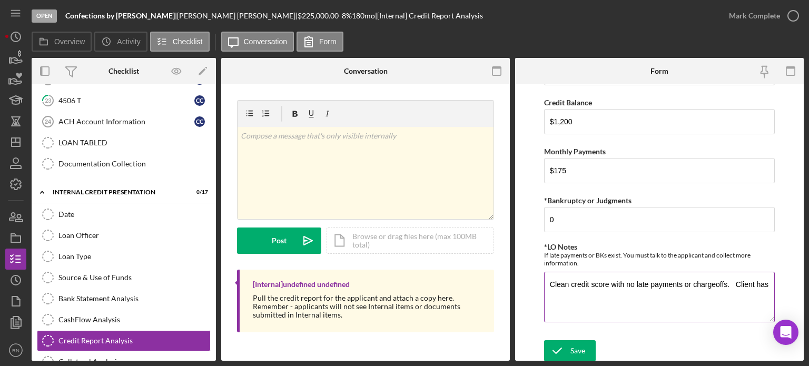
click at [714, 296] on textarea "Clean credit score with no late payments or chargeoffs. Client has" at bounding box center [659, 297] width 231 height 51
click at [714, 295] on textarea "Clean credit score with no late payments or chargeoffs. Client has" at bounding box center [659, 297] width 231 height 51
click at [703, 289] on textarea "Clean credit score with no late payments or chargeoffs. Client has" at bounding box center [659, 297] width 231 height 51
click at [717, 292] on textarea "Clean credit score with no late payments or chargeoffs. Client has" at bounding box center [659, 297] width 231 height 51
click at [768, 292] on textarea "Clean credit score with no late payments or charge offs. Client has" at bounding box center [659, 297] width 231 height 51
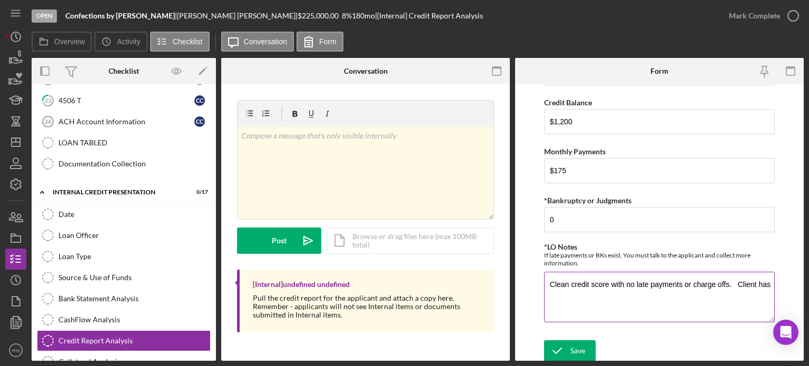
click at [767, 289] on textarea "Clean credit score with no late payments or charge offs. Client has" at bounding box center [659, 297] width 231 height 51
click at [770, 293] on textarea "Clean credit score with no late payments or charge offs. Client has" at bounding box center [659, 297] width 231 height 51
click at [565, 299] on textarea "Clean credit score with no late payments or charge offs. Client has paid her cre" at bounding box center [659, 297] width 231 height 51
click at [583, 315] on textarea "Clean credit score with no late payments or charge offs. Client has paid off he…" at bounding box center [659, 297] width 231 height 51
click at [600, 300] on textarea "Clean credit score with no late payments or charge offs. Client has paid off he…" at bounding box center [659, 297] width 231 height 51
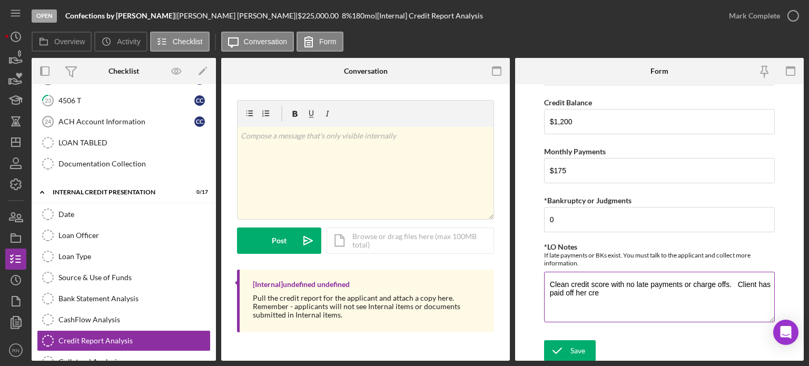
click at [605, 298] on textarea "Clean credit score with no late payments or charge offs. Client has paid off he…" at bounding box center [659, 297] width 231 height 51
click at [604, 305] on textarea "Clean credit score with no late payments or charge offs. Client has paid off her" at bounding box center [659, 297] width 231 height 51
type textarea "Clean credit score with no late payments or charge offs. Client has paid off he…"
click at [577, 350] on div "Save" at bounding box center [578, 350] width 15 height 21
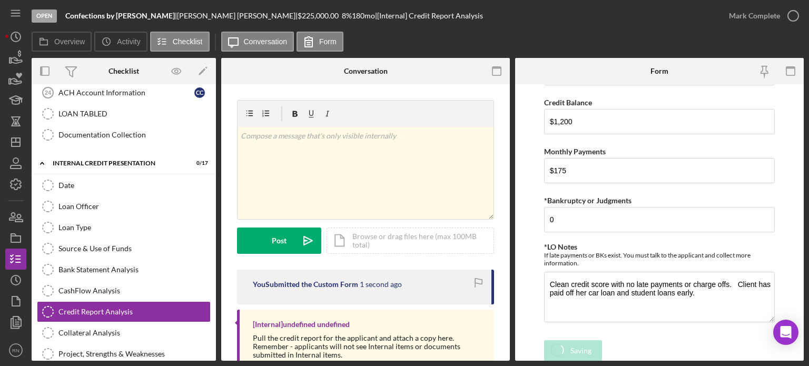
scroll to position [799, 0]
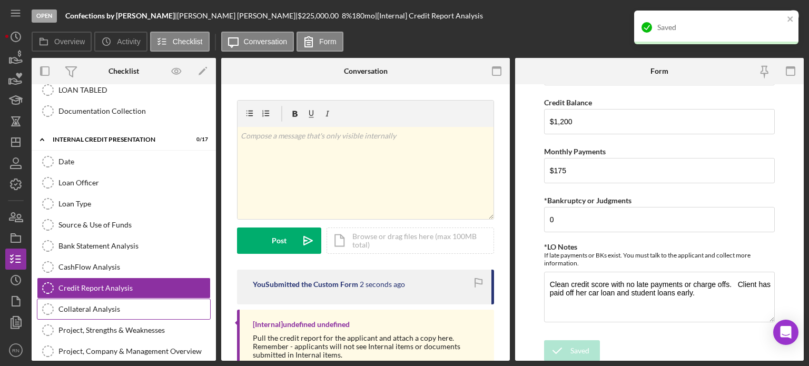
click at [109, 305] on div "Collateral Analysis" at bounding box center [134, 309] width 152 height 8
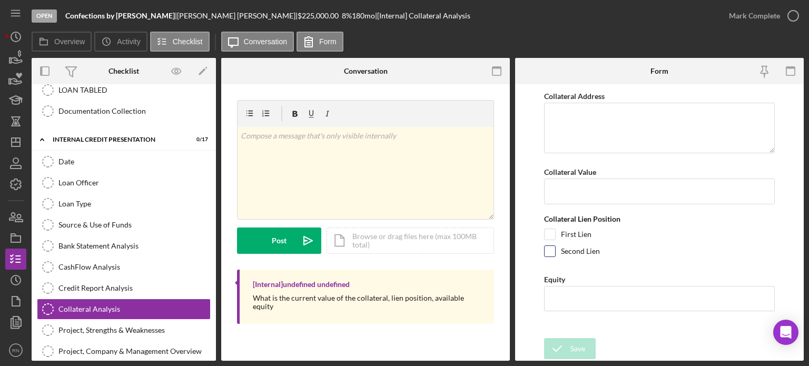
click at [553, 250] on input "Second Lien" at bounding box center [550, 251] width 11 height 11
checkbox input "true"
click at [559, 120] on textarea "Collateral Address" at bounding box center [659, 128] width 231 height 51
click at [581, 124] on textarea "[STREET_ADDRESS]" at bounding box center [659, 128] width 231 height 51
click at [583, 126] on textarea "[STREET_ADDRESS]" at bounding box center [659, 128] width 231 height 51
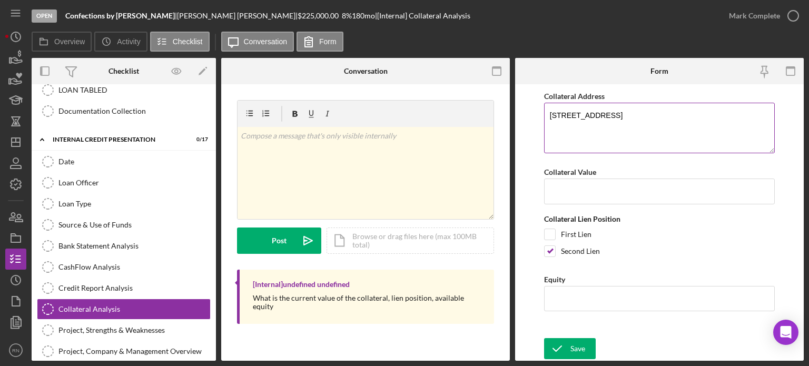
click at [629, 125] on textarea "[STREET_ADDRESS]" at bounding box center [659, 128] width 231 height 51
type textarea "[STREET_ADDRESS]"
click at [637, 198] on input "Collateral Value" at bounding box center [659, 191] width 231 height 25
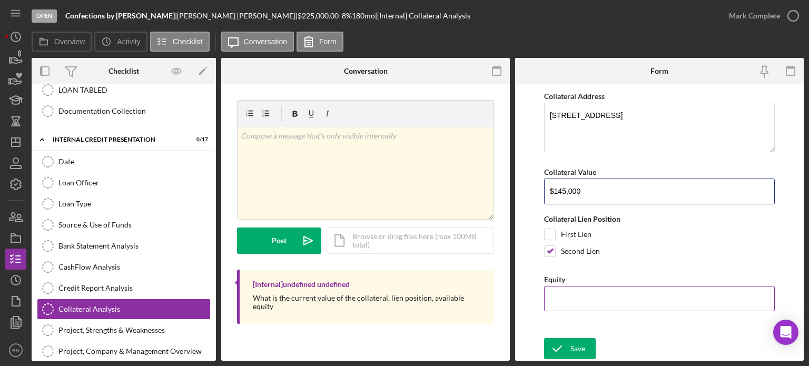
type input "$145,000"
click at [598, 291] on input "Equity" at bounding box center [659, 298] width 231 height 25
type input "$0"
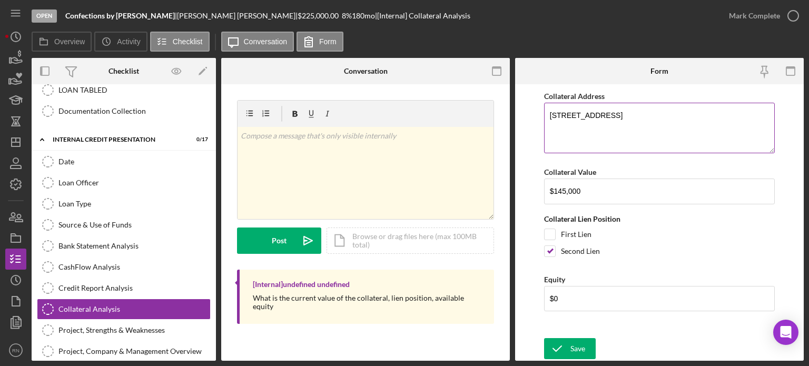
click at [565, 112] on textarea "[STREET_ADDRESS]" at bounding box center [659, 128] width 231 height 51
type textarea "[STREET_ADDRESS]"
click at [558, 296] on input "$0" at bounding box center [659, 298] width 231 height 25
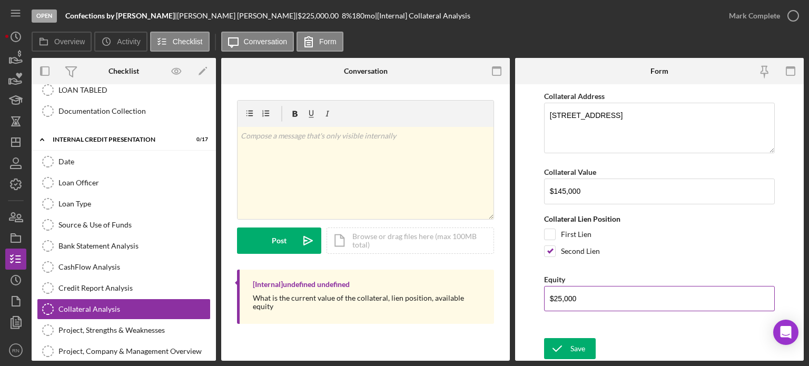
click at [593, 296] on input "$25,000" at bounding box center [659, 298] width 231 height 25
type input "$25,000"
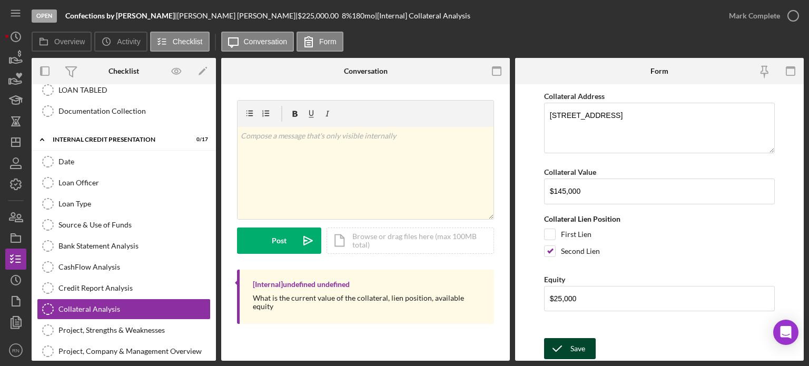
click at [569, 349] on icon "submit" at bounding box center [557, 349] width 26 height 26
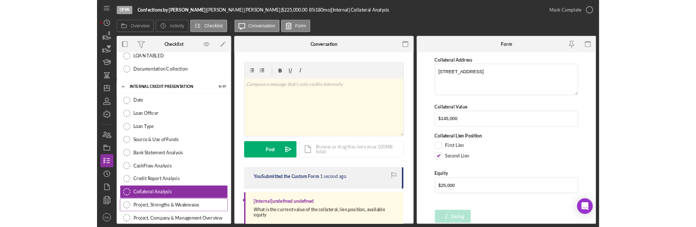
scroll to position [851, 0]
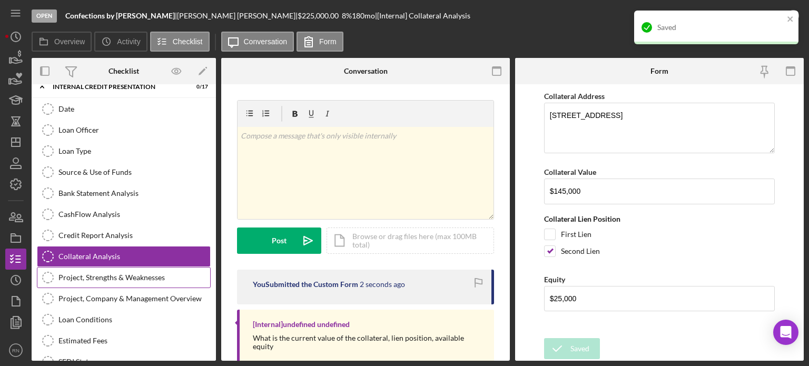
click at [134, 273] on div "Project, Strengths & Weaknesses" at bounding box center [134, 277] width 152 height 8
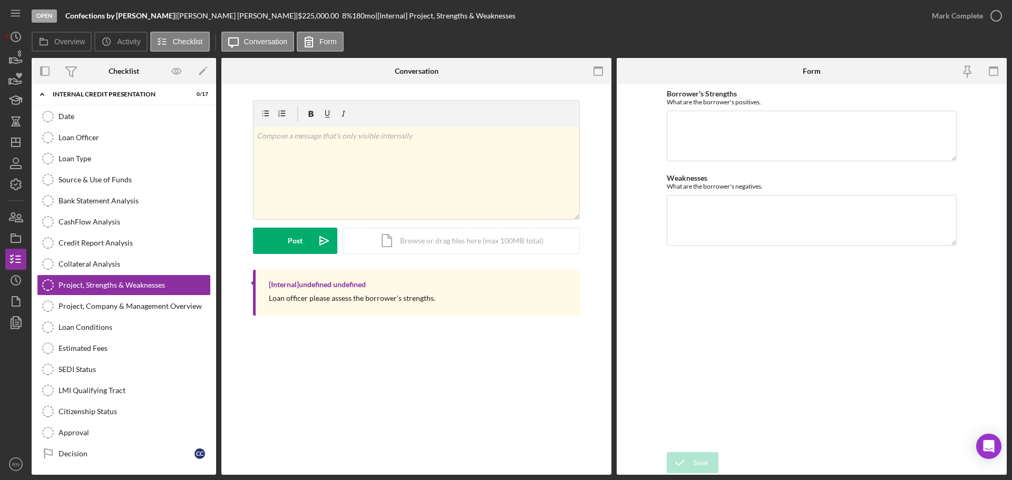
scroll to position [844, 0]
click at [681, 130] on textarea "Borrower's Strengths" at bounding box center [812, 136] width 290 height 51
click at [770, 122] on textarea "Well established bakery. Client has worked in the food industry for over 15 yea…" at bounding box center [812, 136] width 290 height 51
click at [809, 133] on textarea "Well established bakery with a nice client base. Client has worked in the food …" at bounding box center [812, 136] width 290 height 51
click at [756, 136] on textarea "Well established bakery with a nice client base. Client has worked in the food …" at bounding box center [812, 136] width 290 height 51
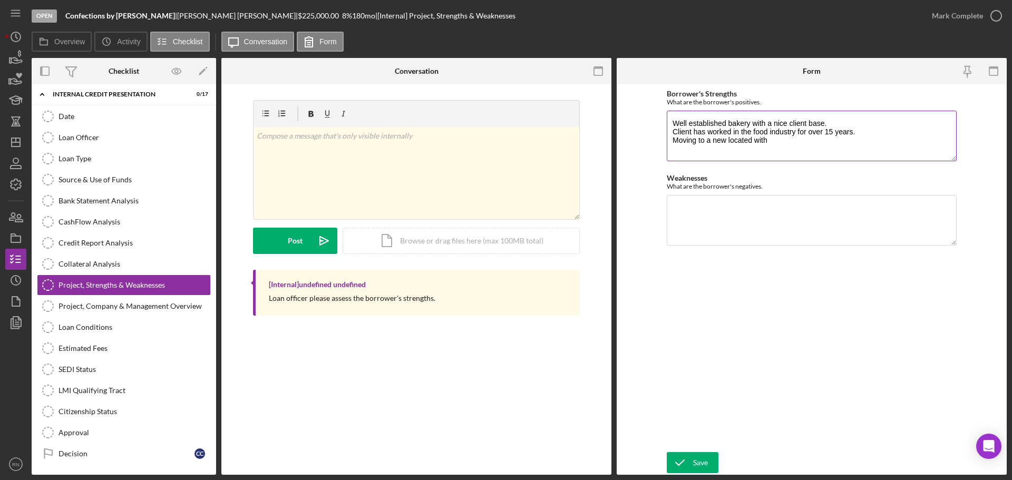
click at [714, 143] on textarea "Well established bakery with a nice client base. Client has worked in the food …" at bounding box center [812, 136] width 290 height 51
click at [759, 137] on textarea "Well established bakery with a nice client base. Client has worked in the food …" at bounding box center [812, 136] width 290 height 51
click at [767, 143] on textarea "Well established bakery with a nice client base. Client has worked in the food …" at bounding box center [812, 136] width 290 height 51
click at [787, 142] on textarea "Well established bakery with a nice client base. Client has worked in the food …" at bounding box center [812, 136] width 290 height 51
click at [785, 142] on textarea "Well established bakery with a nice client base. Client has worked in the food …" at bounding box center [812, 136] width 290 height 51
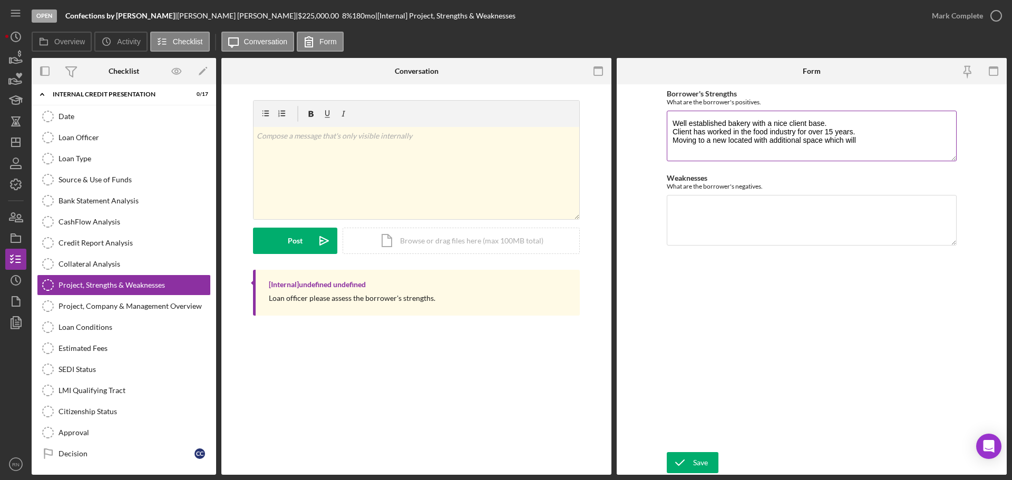
click at [809, 137] on textarea "Well established bakery with a nice client base. Client has worked in the food …" at bounding box center [812, 136] width 290 height 51
click at [750, 202] on textarea "Weaknesses" at bounding box center [812, 220] width 290 height 51
click at [673, 119] on textarea "Well established bakery with a nice client base. Client has worked in the food …" at bounding box center [812, 136] width 290 height 51
click at [762, 124] on textarea "Good credit history Well established bakery with a nice client base. Client has…" at bounding box center [812, 136] width 290 height 51
click at [809, 148] on textarea "Good credit history Well established bakery with a nice client base. Client has…" at bounding box center [812, 136] width 290 height 51
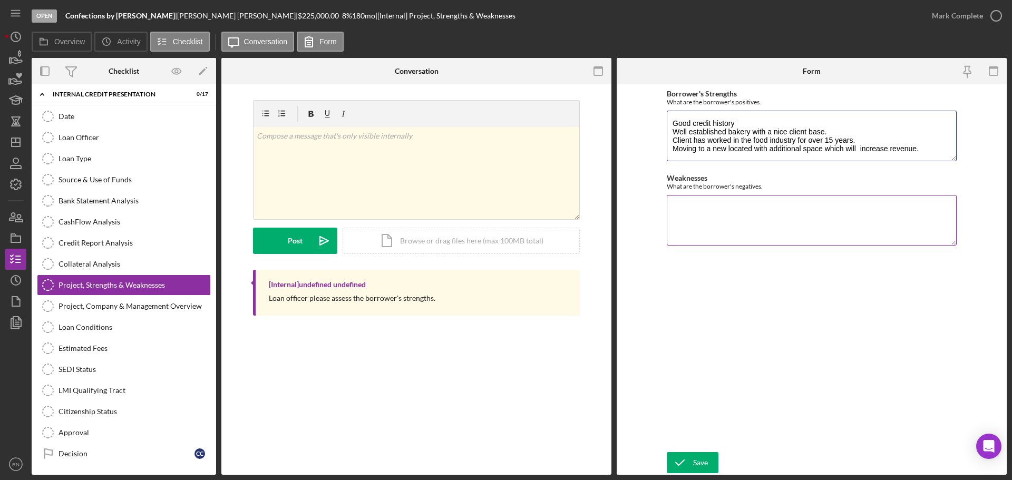
type textarea "Good credit history Well established bakery with a nice client base. Client has…"
click at [686, 201] on textarea "Weaknesses" at bounding box center [812, 220] width 290 height 51
type textarea "Competitive industry. Current state of economy."
click at [809, 149] on textarea "Good credit history Well established bakery with a nice client base. Client has…" at bounding box center [812, 136] width 290 height 51
click at [809, 152] on textarea "Good credit history Well established bakery with a nice client base. Client has…" at bounding box center [812, 136] width 290 height 51
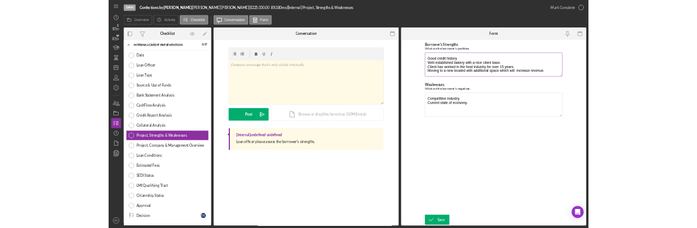
scroll to position [1, 0]
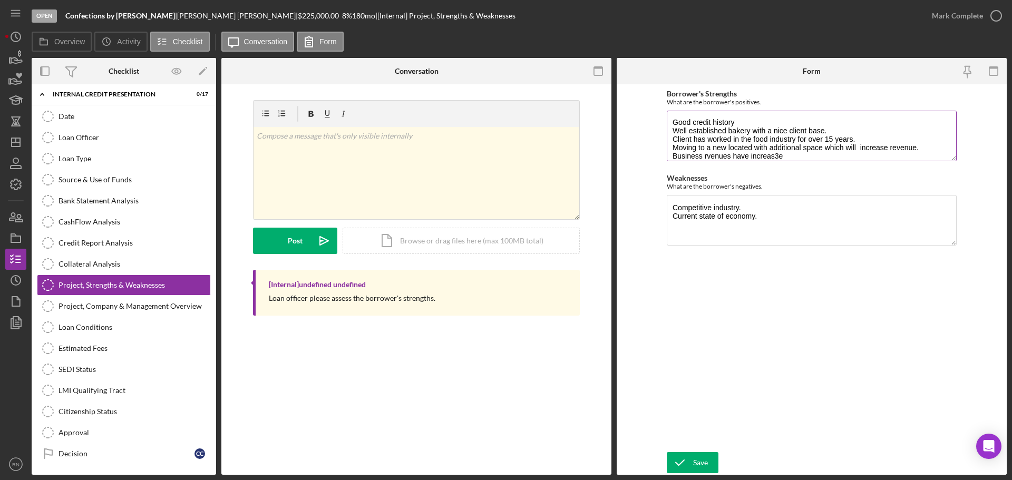
click at [706, 156] on textarea "Good credit history Well established bakery with a nice client base. Client has…" at bounding box center [812, 136] width 290 height 51
click at [798, 155] on textarea "Good credit history Well established bakery with a nice client base. Client has…" at bounding box center [812, 136] width 290 height 51
type textarea "Good credit history Well established bakery with a nice client base. Client has…"
click at [804, 211] on textarea "Competitive industry. Current state of economy." at bounding box center [812, 220] width 290 height 51
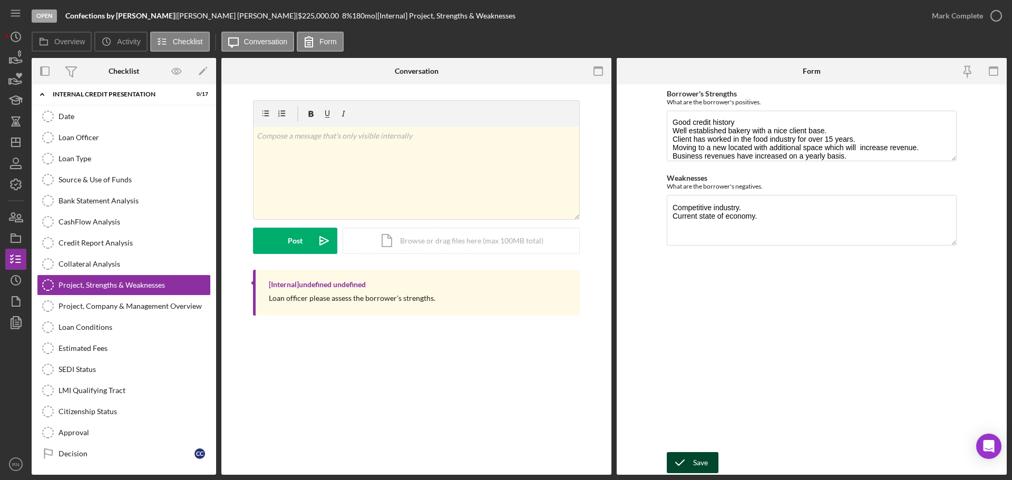
click at [690, 366] on icon "submit" at bounding box center [680, 462] width 26 height 26
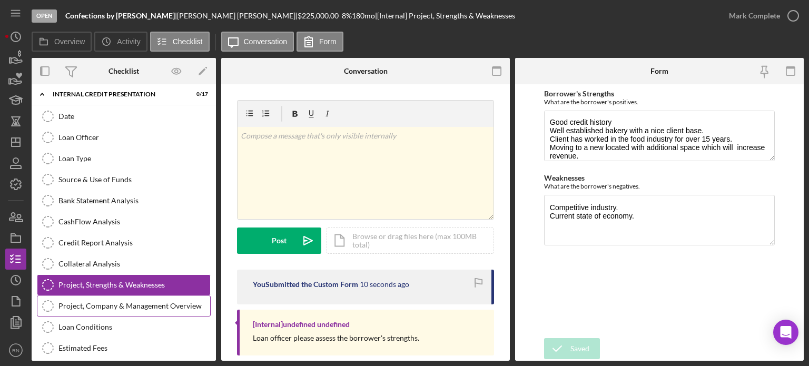
click at [161, 302] on div "Project, Company & Management Overview" at bounding box center [134, 306] width 152 height 8
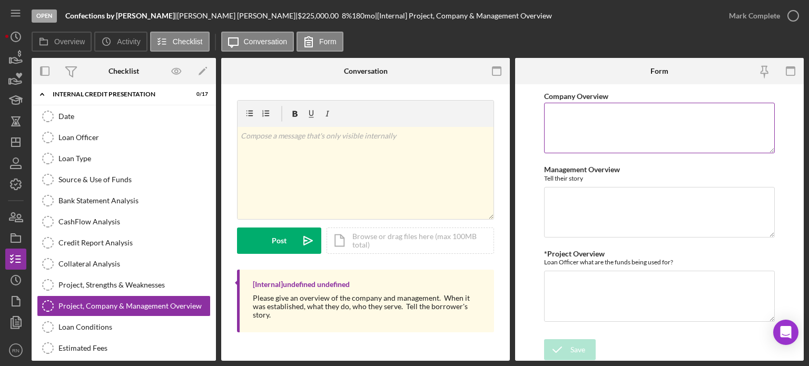
click at [576, 111] on textarea "Company Overview" at bounding box center [659, 128] width 231 height 51
click at [584, 282] on textarea "*Project Overview" at bounding box center [659, 296] width 231 height 51
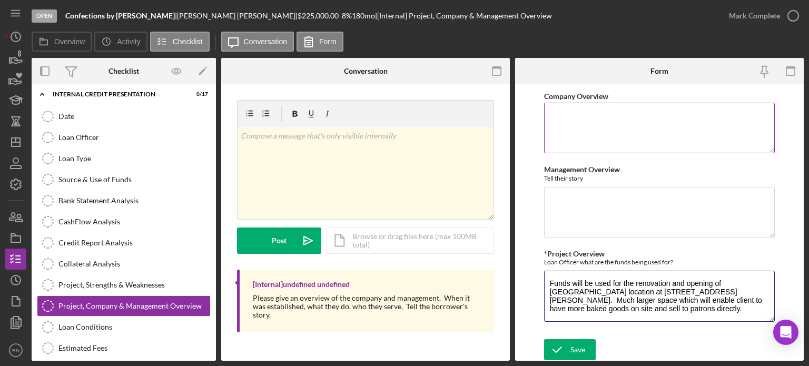
type textarea "Funds will be used for the renovation and opening of [GEOGRAPHIC_DATA] location…"
click at [570, 112] on textarea "Company Overview" at bounding box center [659, 128] width 231 height 51
type textarea "Confections by [PERSON_NAME] is a wholesale bakery currently located at [STREET…"
click at [738, 283] on textarea "Funds will be used for the renovation and opening of [GEOGRAPHIC_DATA] location…" at bounding box center [659, 296] width 231 height 51
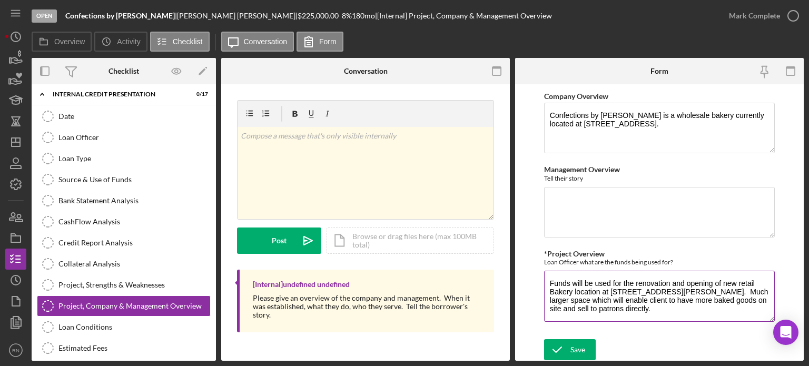
click at [655, 309] on textarea "Funds will be used for the renovation and opening of new retail Bakery location…" at bounding box center [659, 296] width 231 height 51
click at [685, 124] on textarea "Confections by [PERSON_NAME] is a wholesale bakery currently located at [STREET…" at bounding box center [659, 128] width 231 height 51
click at [658, 313] on textarea "Funds will be used for the renovation and opening of new retail Bakery location…" at bounding box center [659, 296] width 231 height 51
click at [658, 311] on textarea "Funds will be used for the renovation and opening of new retail Bakery location…" at bounding box center [659, 296] width 231 height 51
paste textarea "For our new location, retail items will include breakfast pastries, cookies, ba…"
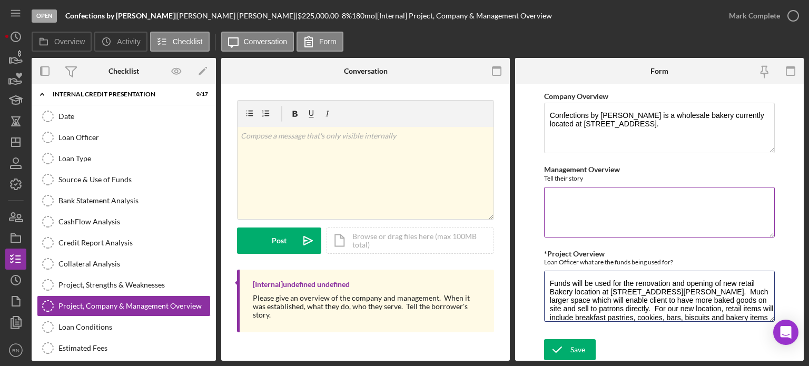
scroll to position [26, 0]
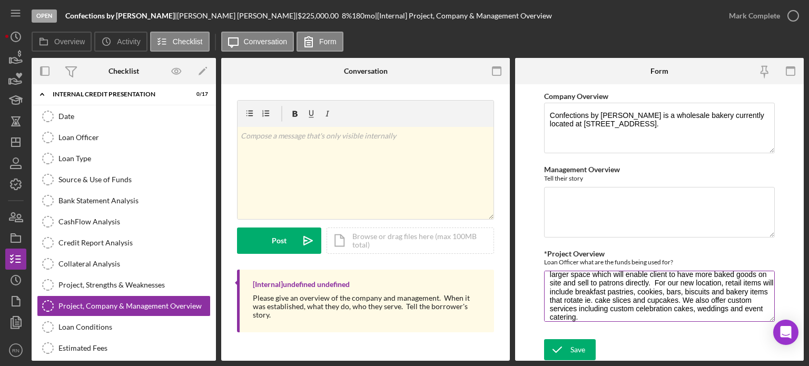
click at [688, 284] on textarea "Funds will be used for the renovation and opening of new retail Bakery location…" at bounding box center [659, 296] width 231 height 51
click at [727, 281] on textarea "Funds will be used for the renovation and opening of new retail Bakery location…" at bounding box center [659, 296] width 231 height 51
click at [725, 280] on textarea "Funds will be used for the renovation and opening of new retail Bakery location…" at bounding box center [659, 296] width 231 height 51
click at [587, 288] on textarea "Funds will be used for the renovation and opening of new retail Bakery location…" at bounding box center [659, 296] width 231 height 51
click at [677, 302] on textarea "Funds will be used for the renovation and opening of new retail Bakery location…" at bounding box center [659, 296] width 231 height 51
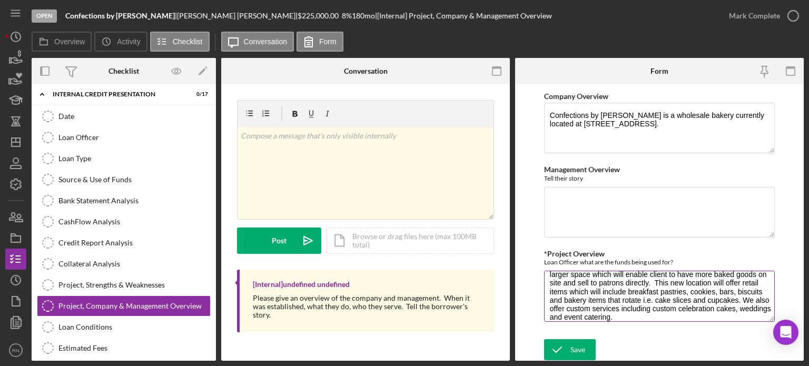
click at [709, 314] on textarea "Funds will be used for the renovation and opening of new retail Bakery location…" at bounding box center [659, 296] width 231 height 51
click at [597, 306] on textarea "Funds will be used for the renovation and opening of new retail Bakery location…" at bounding box center [659, 296] width 231 height 51
click at [620, 301] on textarea "Funds will be used for the renovation and opening of new retail Bakery location…" at bounding box center [659, 296] width 231 height 51
click at [727, 312] on textarea "Funds will be used for the renovation and opening of new retail Bakery location…" at bounding box center [659, 296] width 231 height 51
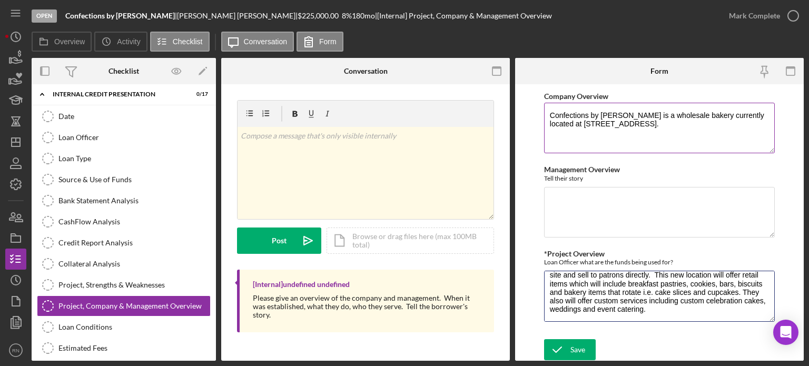
type textarea "Funds will be used for the renovation and opening of new retail Bakery location…"
click at [687, 128] on textarea "Confections by [PERSON_NAME] is a wholesale bakery currently located at [STREET…" at bounding box center [659, 128] width 231 height 51
click at [680, 124] on textarea "Confections by [PERSON_NAME] is a wholesale bakery currently located at [STREET…" at bounding box center [659, 128] width 231 height 51
drag, startPoint x: 621, startPoint y: 134, endPoint x: 677, endPoint y: 144, distance: 56.7
click at [677, 144] on textarea "Confections by [PERSON_NAME] is a wholesale bakery currently located at [STREET…" at bounding box center [659, 128] width 231 height 51
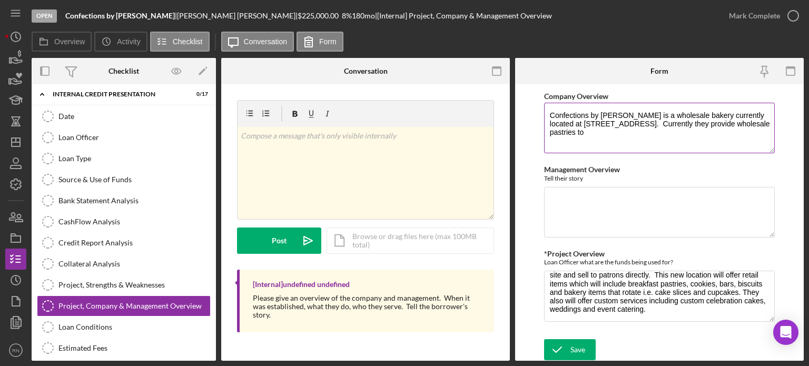
click at [626, 132] on textarea "Confections by [PERSON_NAME] is a wholesale bakery currently located at [STREET…" at bounding box center [659, 128] width 231 height 51
paste textarea "We currently supply wholesale pastries to 4 coffee shops in the [GEOGRAPHIC_DAT…"
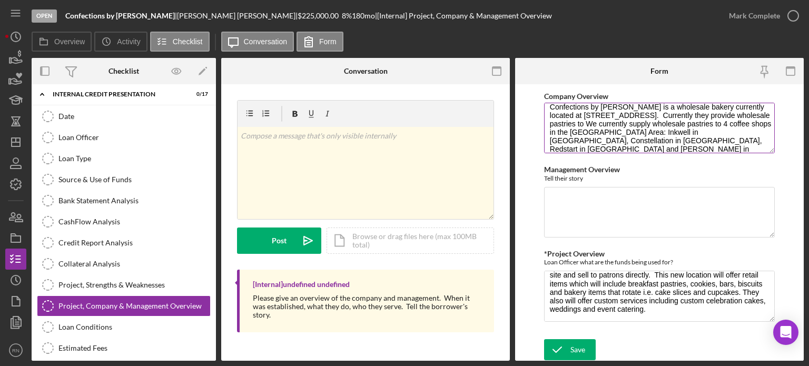
scroll to position [0, 0]
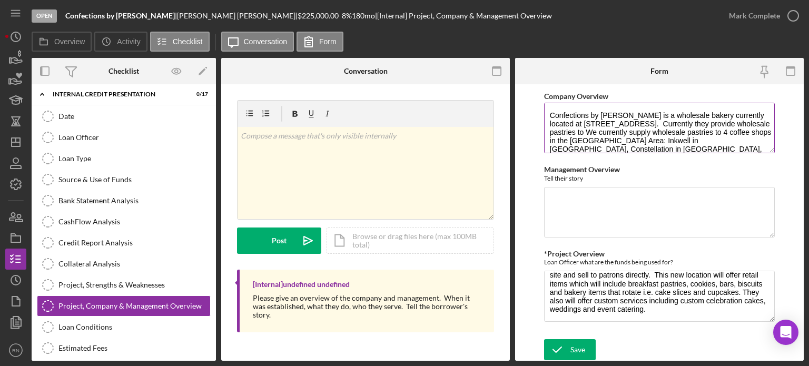
click at [748, 131] on textarea "Confections by [PERSON_NAME] is a wholesale bakery currently located at [STREET…" at bounding box center [659, 128] width 231 height 51
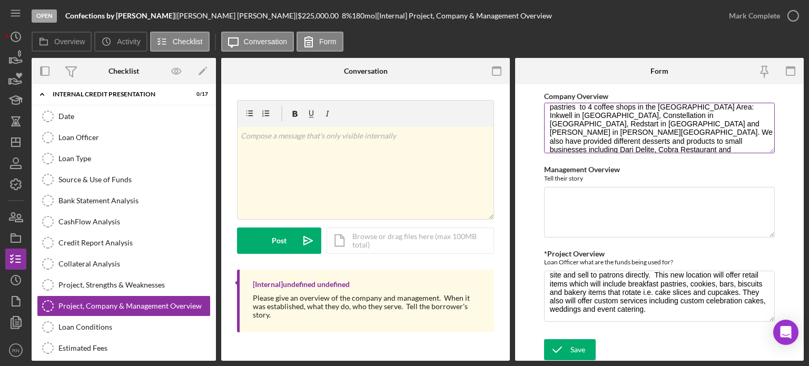
scroll to position [24, 0]
click at [700, 126] on textarea "Confections by [PERSON_NAME] is a wholesale bakery currently located at [STREET…" at bounding box center [659, 128] width 231 height 51
click at [605, 142] on textarea "Confections by [PERSON_NAME] is a wholesale bakery currently located at [STREET…" at bounding box center [659, 128] width 231 height 51
click at [593, 151] on textarea "Confections by [PERSON_NAME] is a wholesale bakery currently located at [STREET…" at bounding box center [659, 128] width 231 height 51
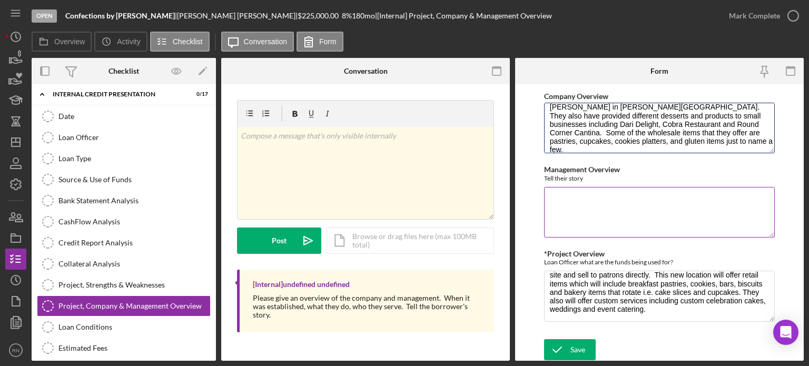
scroll to position [0, 0]
click at [616, 146] on textarea "Confections by [PERSON_NAME] is a wholesale bakery currently located at [STREET…" at bounding box center [659, 128] width 231 height 51
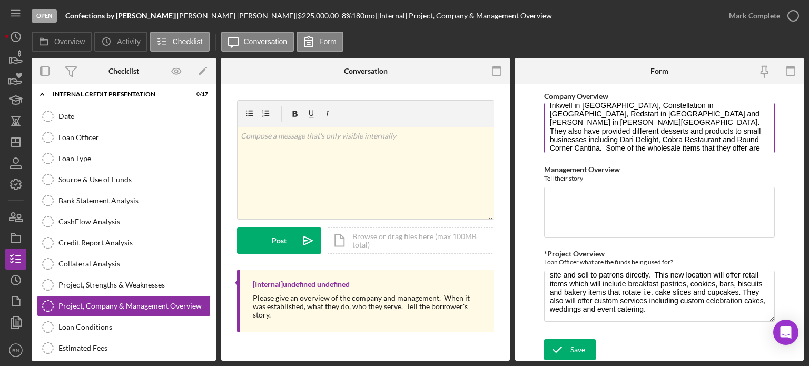
scroll to position [51, 0]
click at [706, 122] on textarea "Confections by [PERSON_NAME] is a wholesale bakery currently located at [STREET…" at bounding box center [659, 128] width 231 height 51
click at [611, 143] on textarea "Confections by [PERSON_NAME] is a wholesale bakery currently located at [STREET…" at bounding box center [659, 128] width 231 height 51
type textarea "Confections by [PERSON_NAME] is a wholesale bakery currently located at [STREET…"
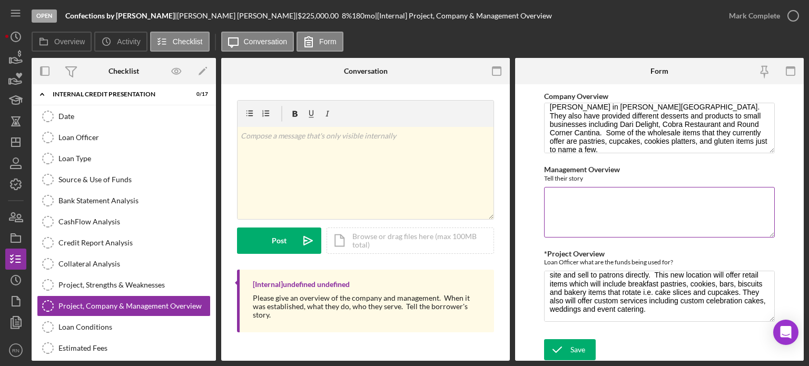
click at [586, 190] on textarea "Management Overview" at bounding box center [659, 212] width 231 height 51
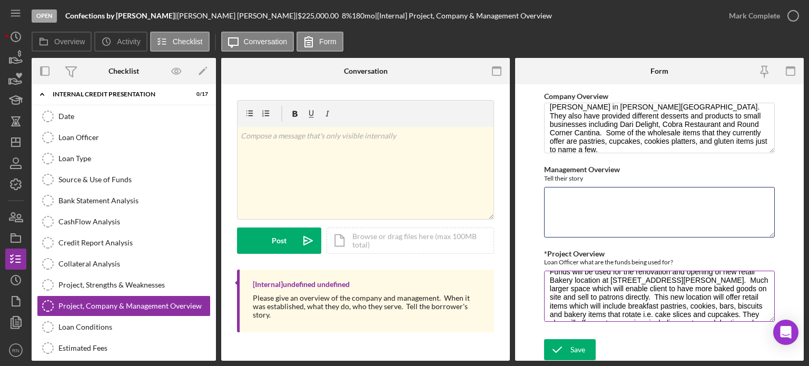
scroll to position [0, 0]
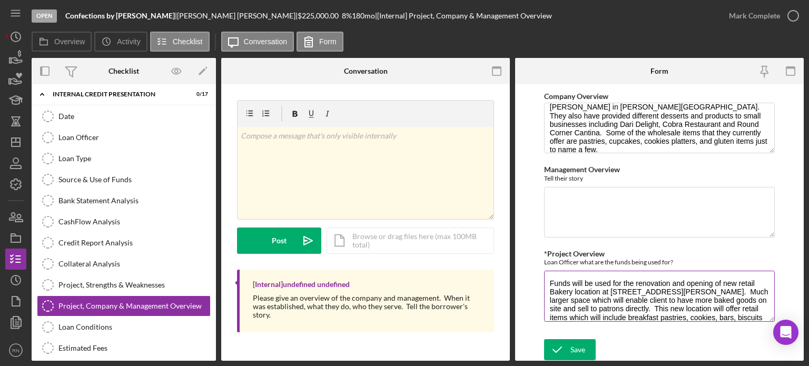
click at [669, 284] on textarea "Funds will be used for the renovation and opening of new retail Bakery location…" at bounding box center [659, 296] width 231 height 51
click at [614, 290] on textarea "Funds will be used for the build out and opening of new retail Bakery location …" at bounding box center [659, 296] width 231 height 51
type textarea "Funds will be used for the build out and opening of new retail Bakery location …"
click at [602, 141] on textarea "Confections by [PERSON_NAME] is a wholesale bakery currently located at [STREET…" at bounding box center [659, 128] width 231 height 51
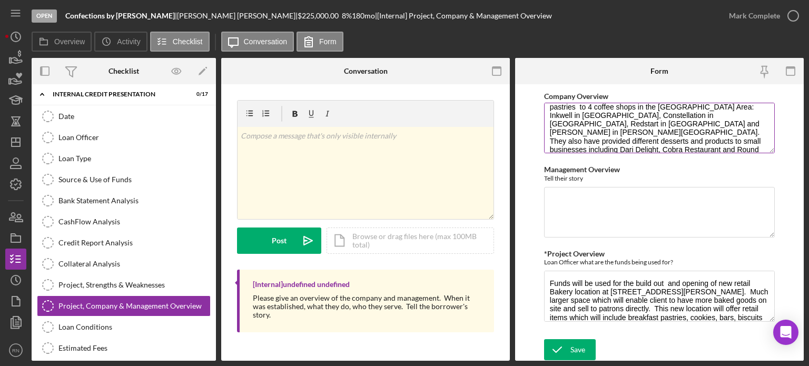
scroll to position [51, 0]
click at [596, 140] on textarea "Confections by [PERSON_NAME] is a wholesale bakery currently located at [STREET…" at bounding box center [659, 128] width 231 height 51
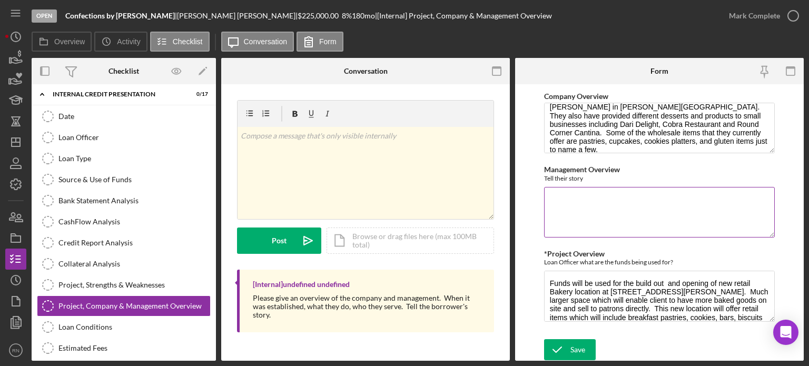
click at [550, 193] on textarea "Management Overview" at bounding box center [659, 212] width 231 height 51
click at [548, 192] on textarea "Management Overview" at bounding box center [659, 212] width 231 height 51
paste textarea "Owner, [PERSON_NAME], has been working in the food industry for over 15 years. …"
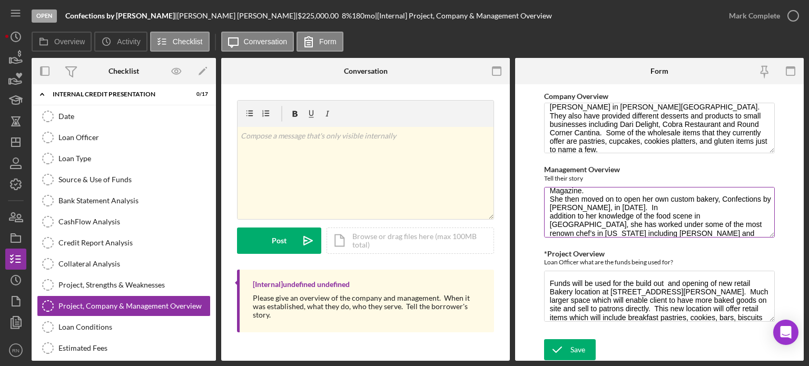
scroll to position [59, 0]
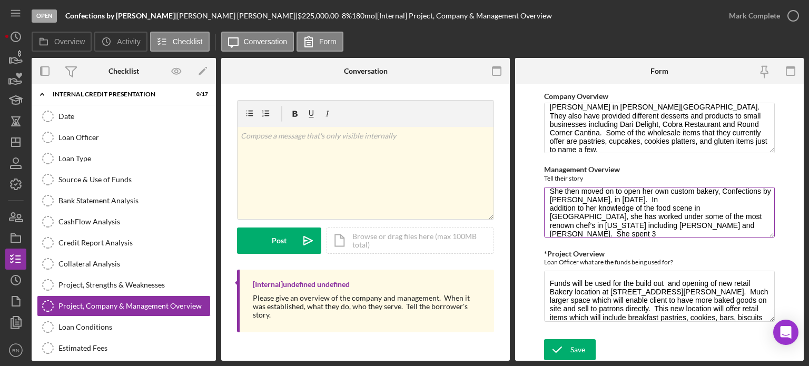
click at [736, 225] on textarea "Owner, [PERSON_NAME], has been working in the food industry for over 15 years. …" at bounding box center [659, 212] width 231 height 51
click at [740, 226] on textarea "Owner, [PERSON_NAME], has been working in the food industry for over 15 years. …" at bounding box center [659, 212] width 231 height 51
paste textarea "years at [GEOGRAPHIC_DATA] in [US_STATE][GEOGRAPHIC_DATA] working her way from …"
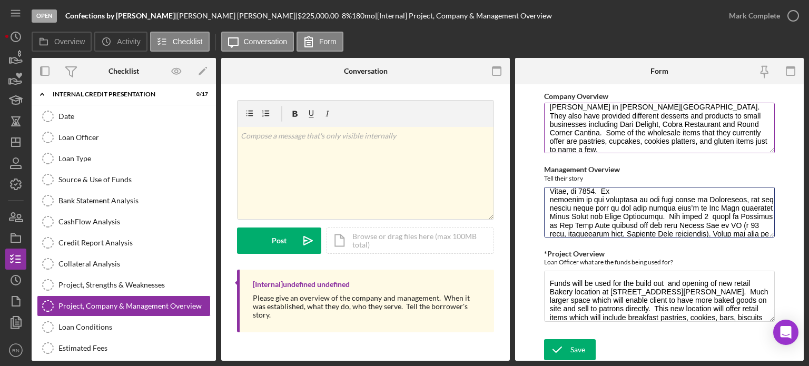
scroll to position [111, 0]
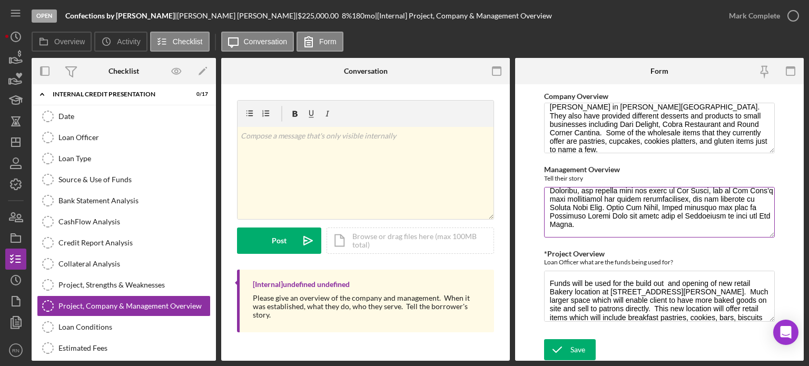
click at [736, 201] on textarea "Management Overview" at bounding box center [659, 212] width 231 height 51
click at [734, 218] on textarea "Management Overview" at bounding box center [659, 212] width 231 height 51
click at [704, 232] on textarea "Management Overview" at bounding box center [659, 212] width 231 height 51
click at [708, 232] on textarea "Management Overview" at bounding box center [659, 212] width 231 height 51
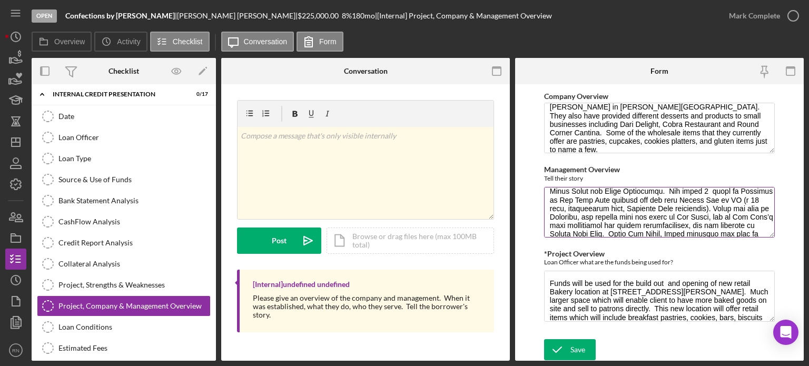
scroll to position [66, 0]
type textarea "Lorem, Ipsum Dolor, sit amet consect ad eli sedd eiusmodt inc utla 78 etdol. Ma…"
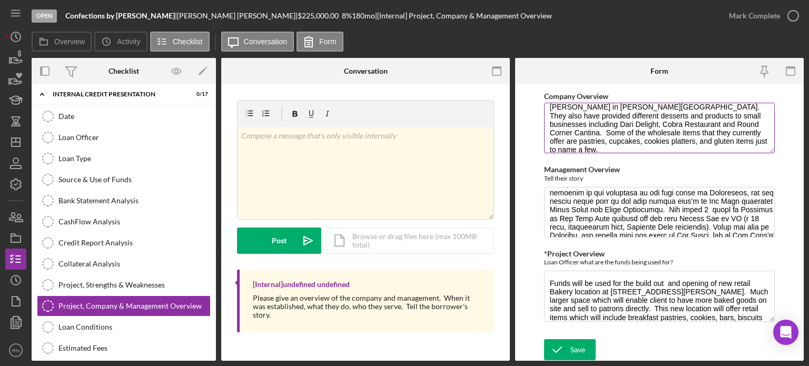
click at [628, 145] on textarea "Confections by [PERSON_NAME] is a wholesale bakery currently located at [STREET…" at bounding box center [659, 128] width 231 height 51
click at [567, 346] on icon "submit" at bounding box center [557, 350] width 26 height 26
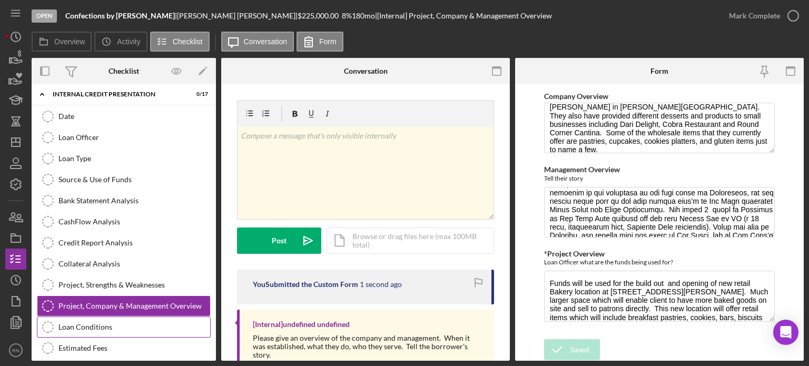
click at [106, 323] on div "Loan Conditions" at bounding box center [134, 327] width 152 height 8
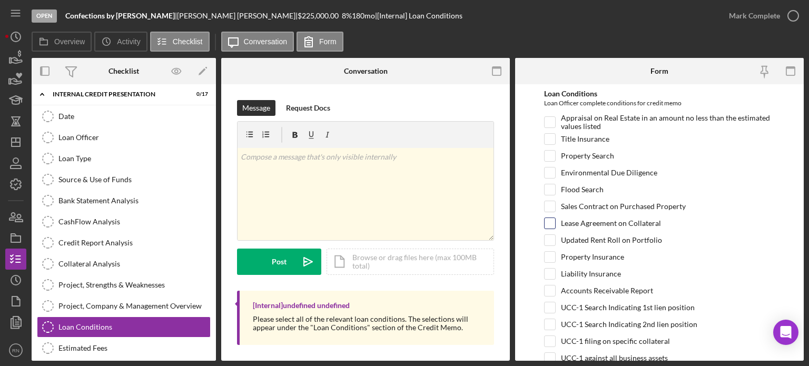
click at [552, 227] on div at bounding box center [550, 224] width 12 height 12
click at [548, 271] on input "Liability Insurance" at bounding box center [550, 274] width 11 height 11
checkbox input "true"
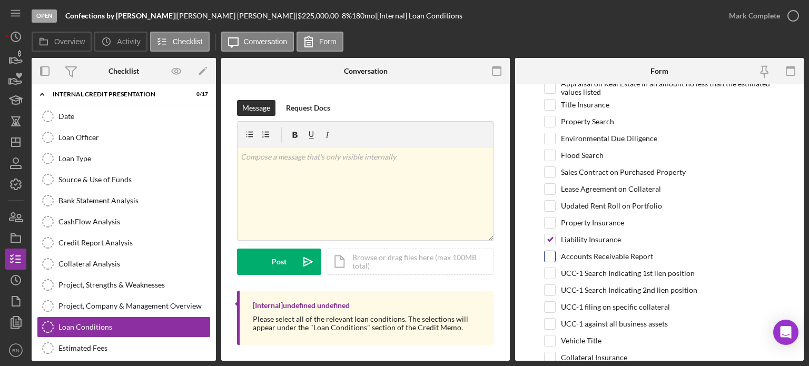
scroll to position [53, 0]
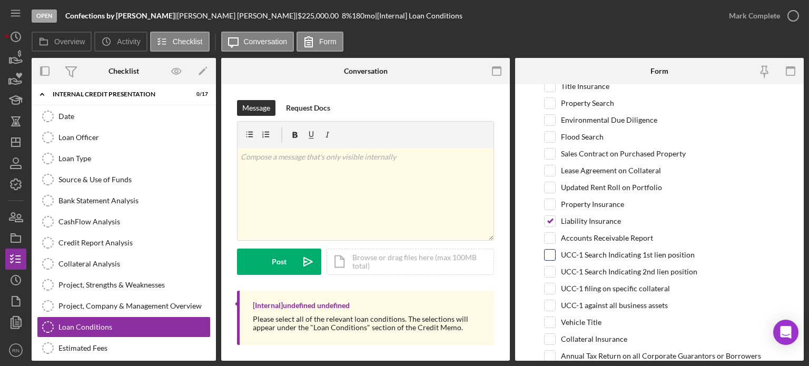
click at [550, 257] on input "UCC-1 Search Indicating 1st lien position" at bounding box center [550, 255] width 11 height 11
checkbox input "true"
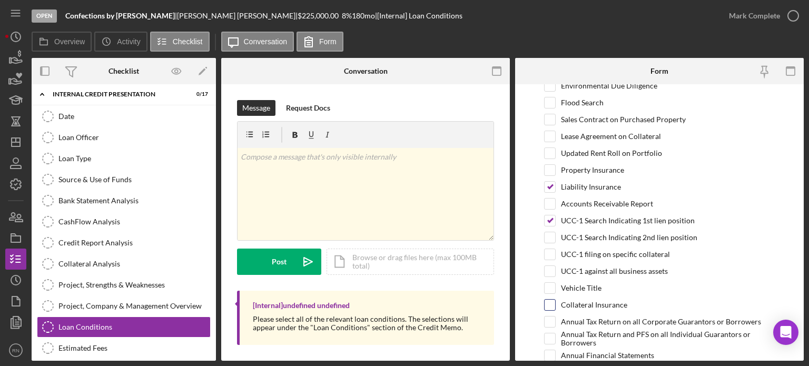
scroll to position [105, 0]
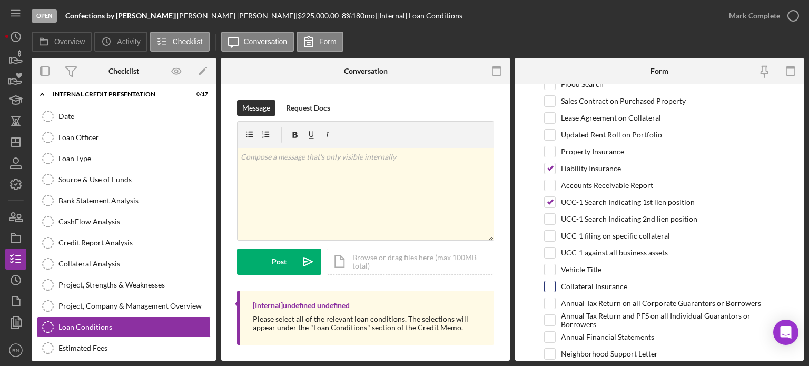
click at [551, 283] on input "Collateral Insurance" at bounding box center [550, 286] width 11 height 11
checkbox input "true"
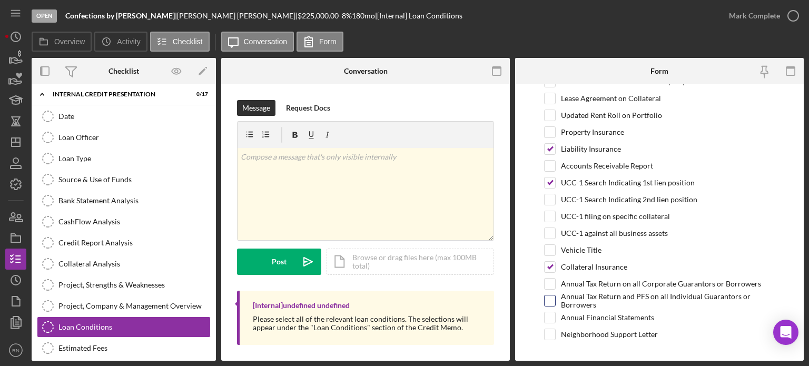
scroll to position [143, 0]
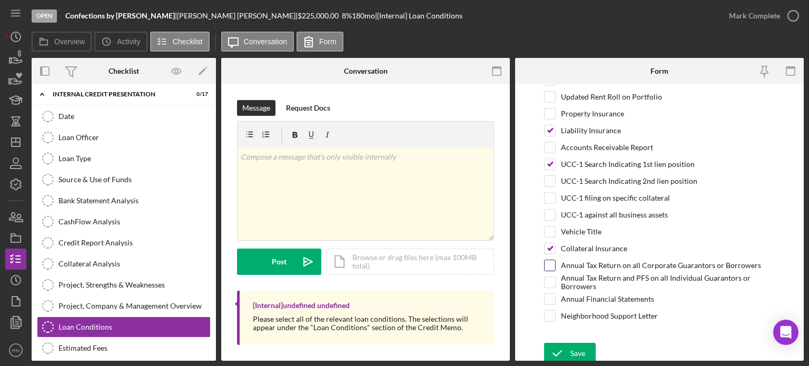
click at [555, 265] on div "Annual Tax Return on all Corporate Guarantors or Borrowers" at bounding box center [659, 268] width 231 height 17
click at [554, 297] on input "Annual Financial Statements" at bounding box center [550, 299] width 11 height 11
checkbox input "true"
click at [552, 277] on input "Annual Tax Return and PFS on all Individual Guarantors or Borrowers" at bounding box center [550, 282] width 11 height 11
checkbox input "true"
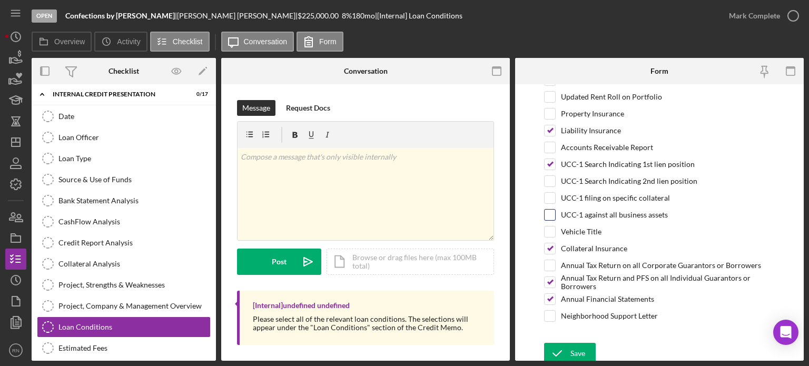
click at [551, 211] on input "UCC-1 against all business assets" at bounding box center [550, 215] width 11 height 11
checkbox input "true"
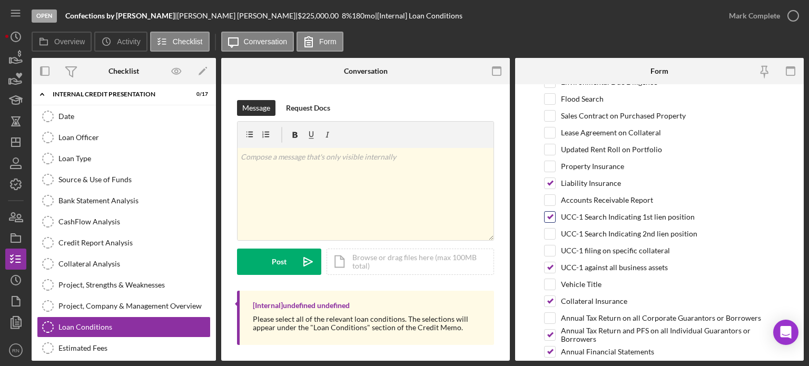
scroll to position [38, 0]
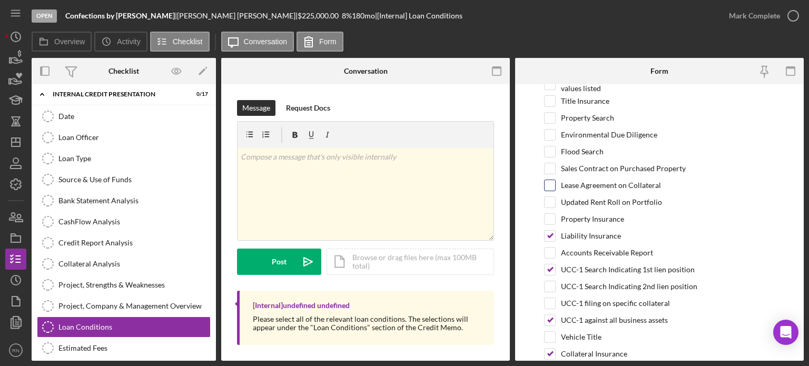
click at [549, 182] on input "Lease Agreement on Collateral" at bounding box center [550, 185] width 11 height 11
checkbox input "true"
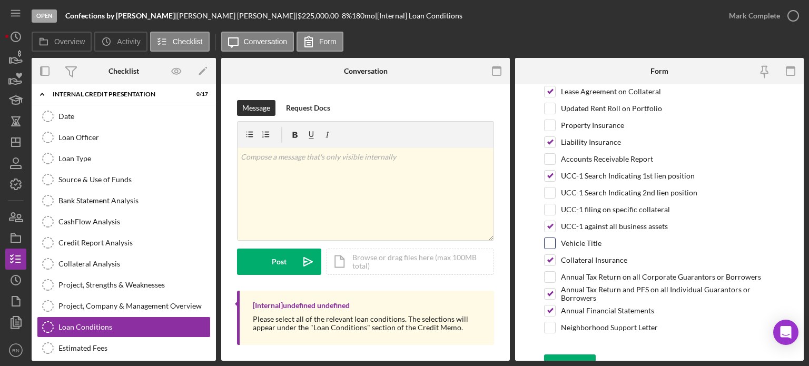
scroll to position [143, 0]
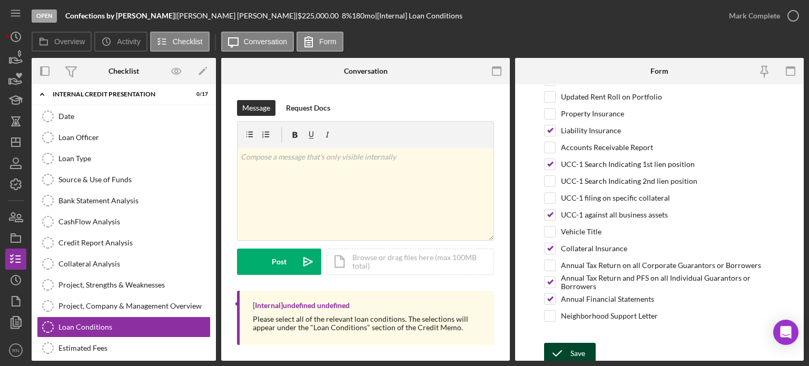
click at [589, 347] on button "Save" at bounding box center [570, 353] width 52 height 21
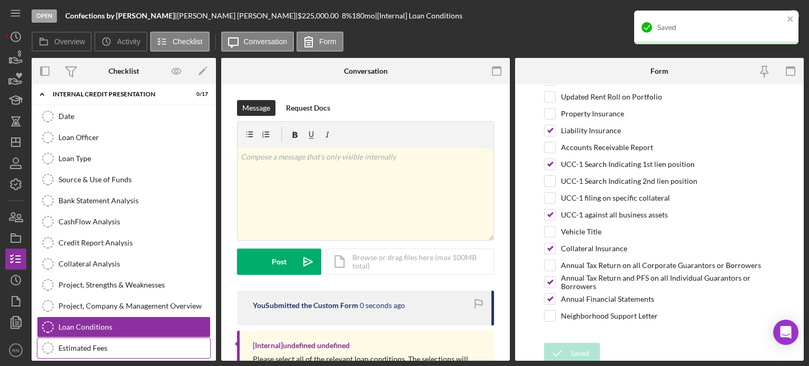
scroll to position [897, 0]
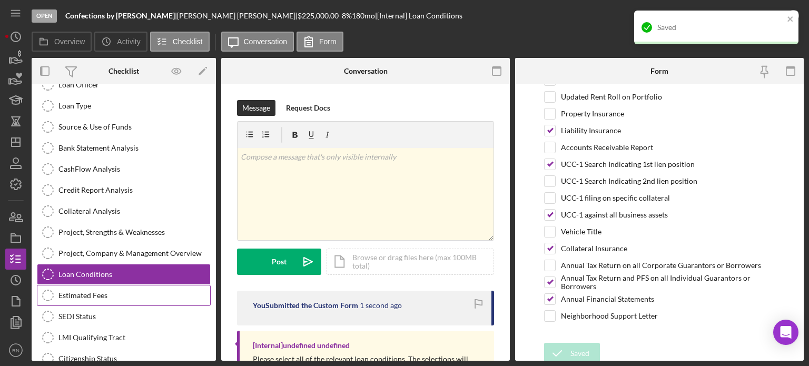
click at [111, 291] on div "Estimated Fees" at bounding box center [134, 295] width 152 height 8
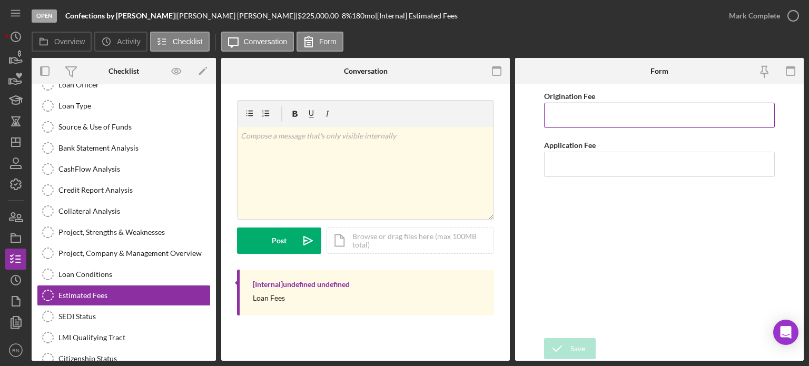
click at [613, 113] on input "Origination Fee" at bounding box center [659, 115] width 231 height 25
type input "$1,125"
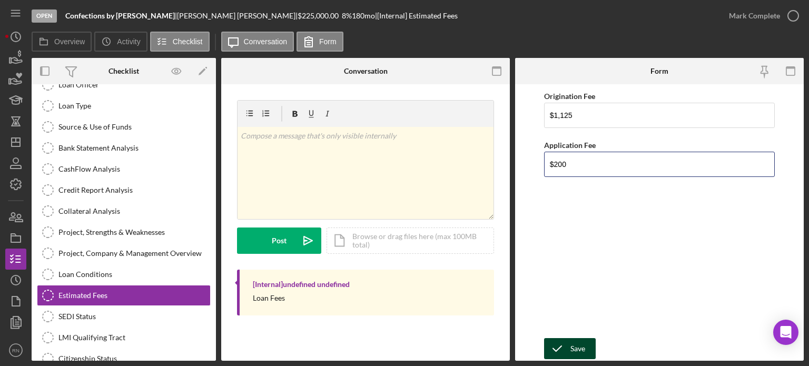
type input "$200"
click at [577, 345] on div "Save" at bounding box center [578, 348] width 15 height 21
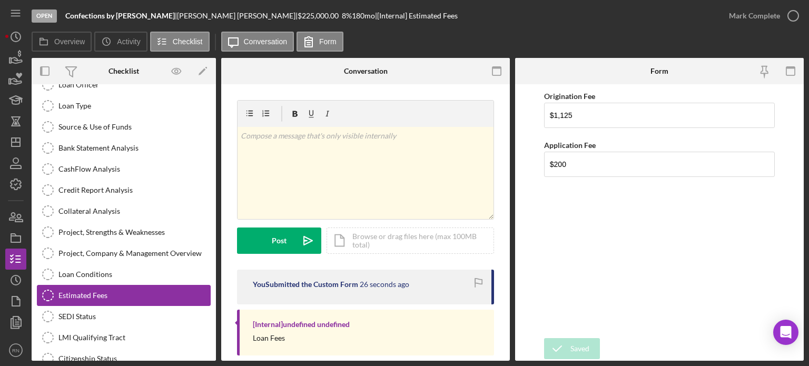
drag, startPoint x: 72, startPoint y: 302, endPoint x: 122, endPoint y: 292, distance: 51.5
click at [72, 312] on div "SEDI Status" at bounding box center [134, 316] width 152 height 8
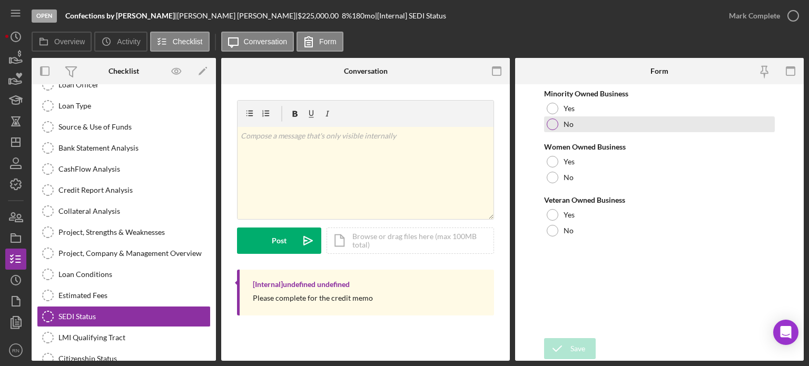
click at [551, 129] on div at bounding box center [553, 125] width 12 height 12
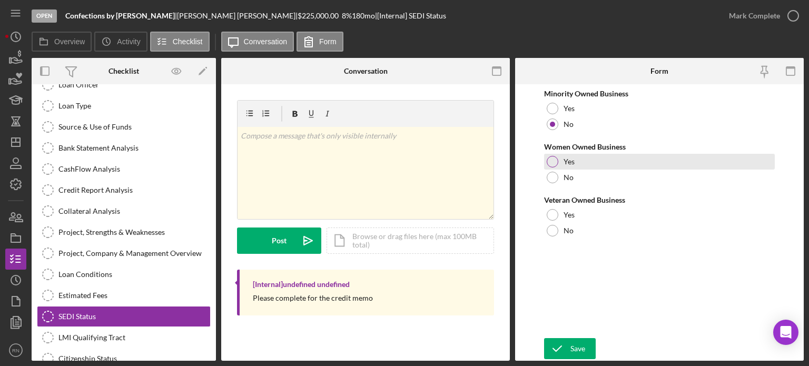
click at [555, 160] on div at bounding box center [553, 162] width 12 height 12
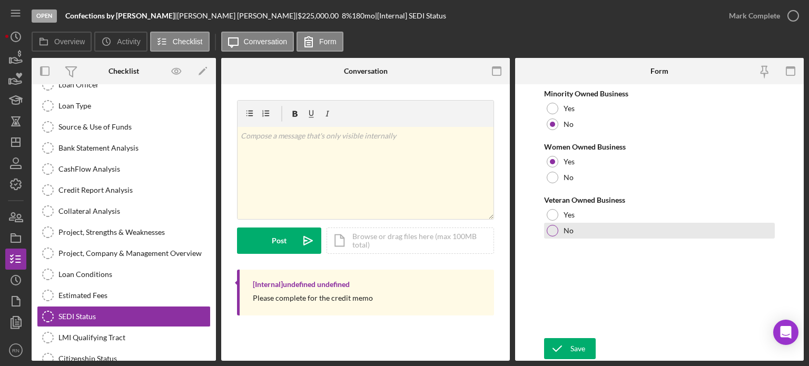
click at [552, 230] on div at bounding box center [553, 231] width 12 height 12
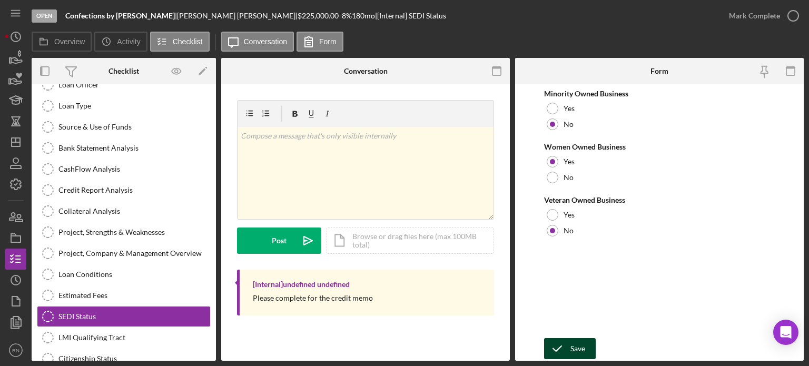
click at [576, 352] on div "Save" at bounding box center [578, 348] width 15 height 21
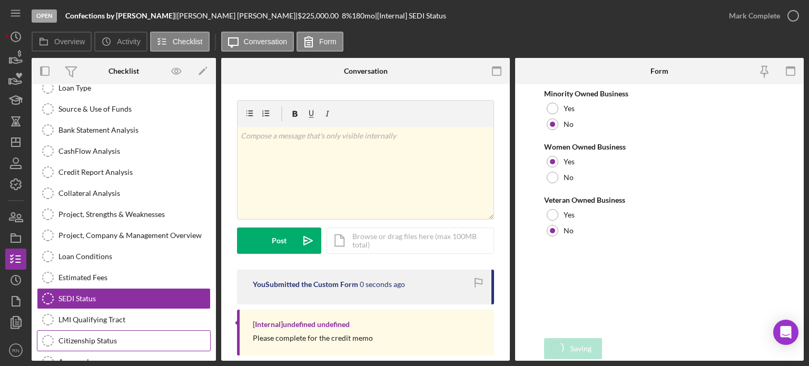
scroll to position [946, 0]
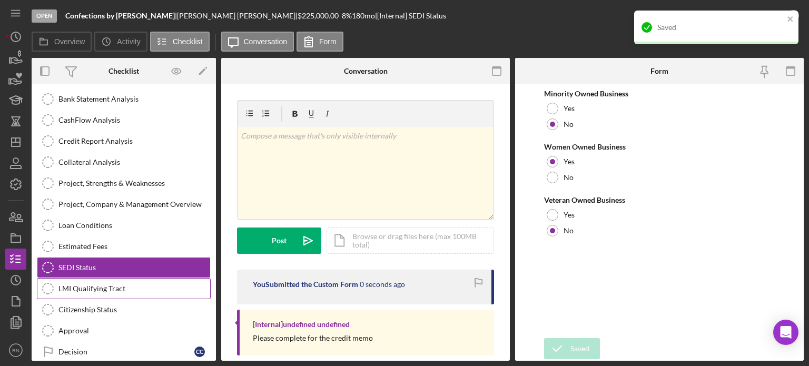
click at [111, 285] on div "LMI Qualifying Tract" at bounding box center [134, 289] width 152 height 8
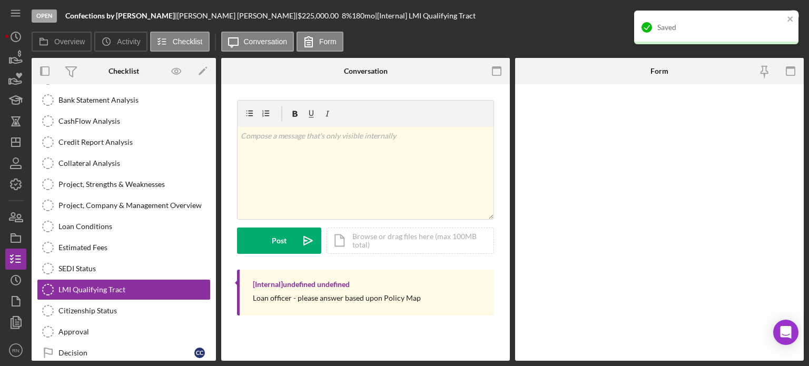
scroll to position [946, 0]
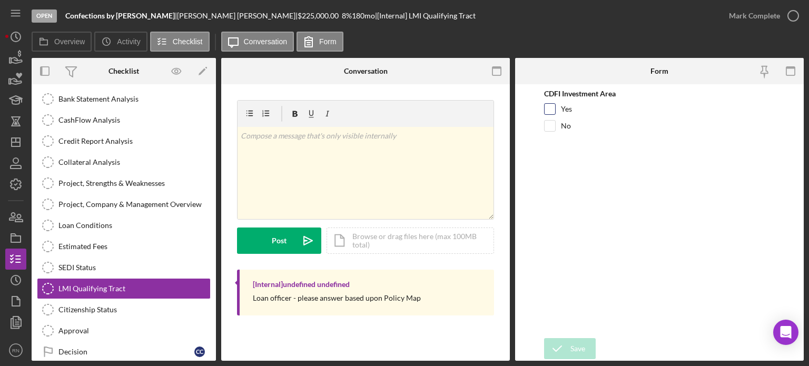
click at [552, 109] on input "Yes" at bounding box center [550, 109] width 11 height 11
checkbox input "true"
click at [569, 352] on icon "submit" at bounding box center [557, 349] width 26 height 26
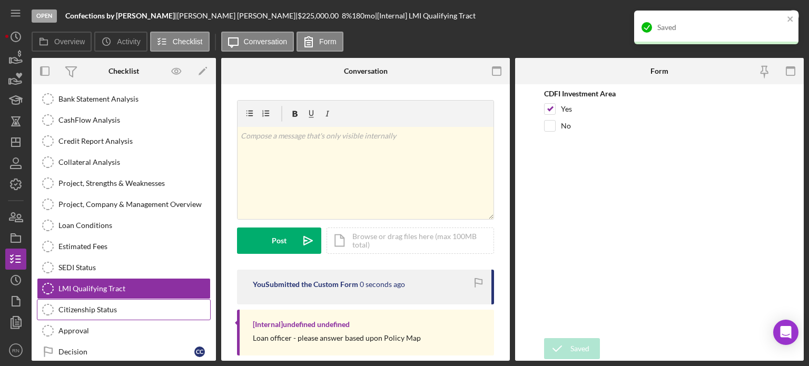
click at [99, 306] on div "Citizenship Status" at bounding box center [134, 310] width 152 height 8
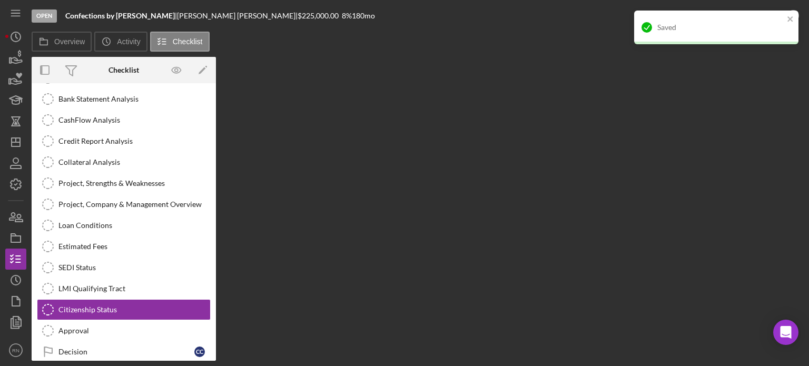
scroll to position [946, 0]
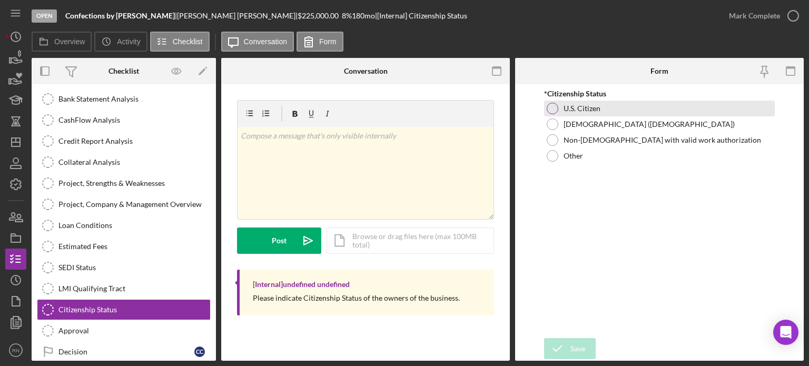
click at [552, 107] on div at bounding box center [553, 109] width 12 height 12
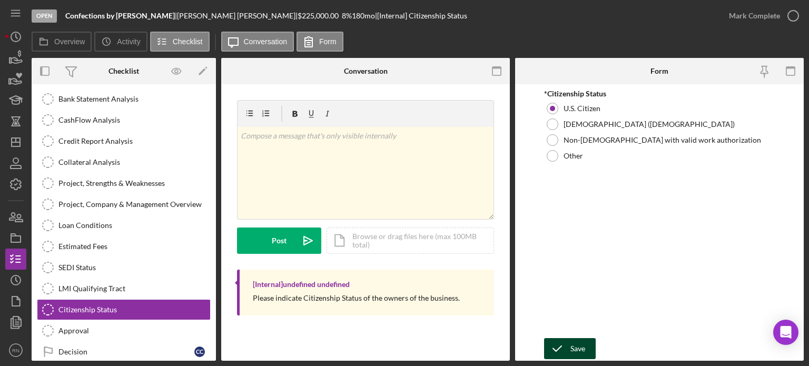
click at [562, 348] on icon "submit" at bounding box center [557, 349] width 26 height 26
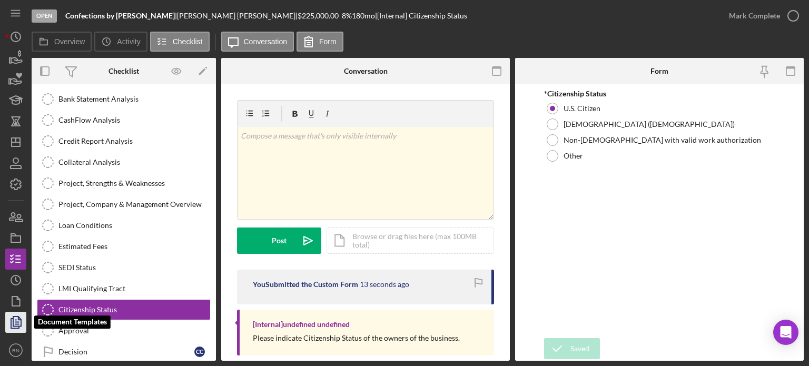
click at [16, 324] on icon "button" at bounding box center [16, 322] width 26 height 26
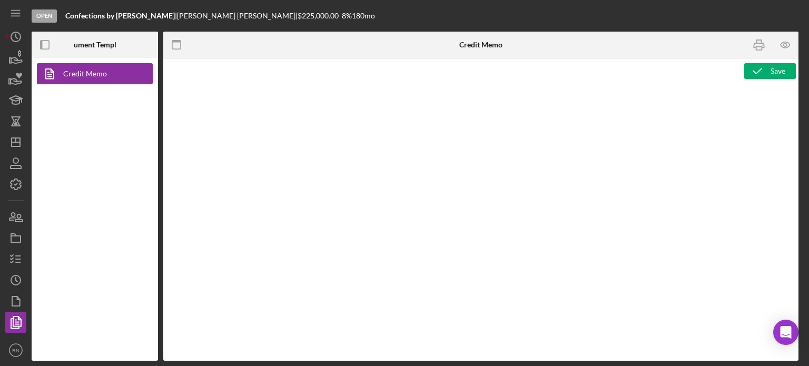
type textarea "<p style="margin: 0 0 0 149.8pt; font-size: 10pt; font-family: 'Times New Roman…"
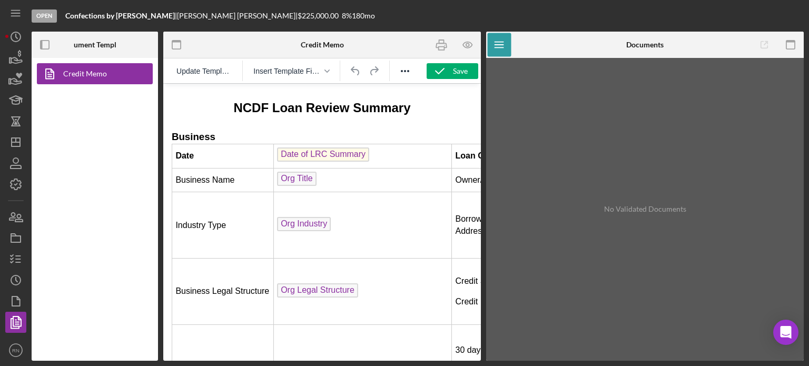
scroll to position [236, 0]
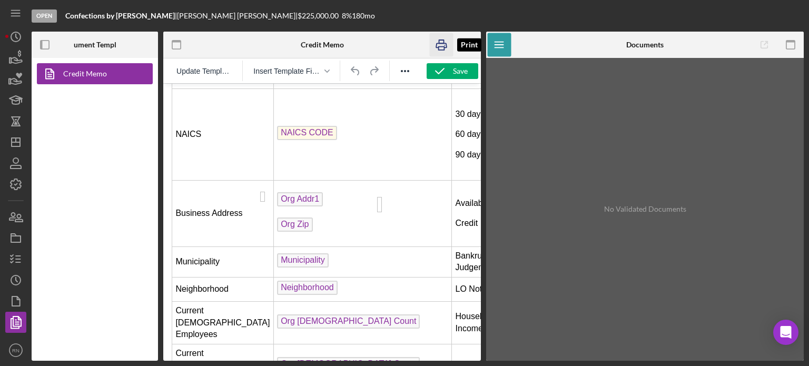
drag, startPoint x: 443, startPoint y: 44, endPoint x: 263, endPoint y: 76, distance: 182.5
click at [443, 44] on icon "button" at bounding box center [442, 45] width 24 height 24
click at [23, 252] on icon "button" at bounding box center [16, 259] width 26 height 26
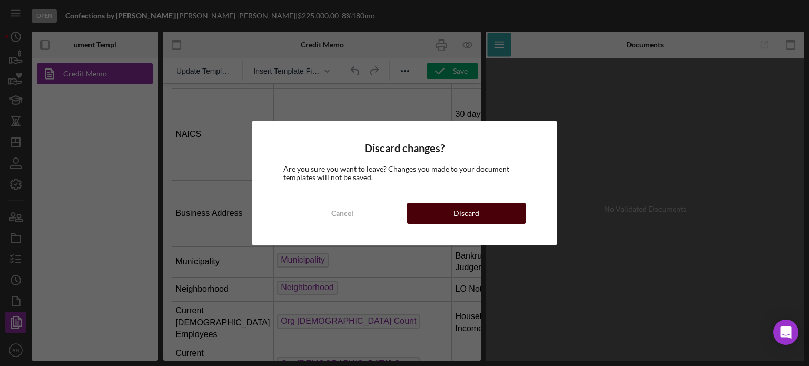
click at [432, 210] on button "Discard" at bounding box center [466, 213] width 119 height 21
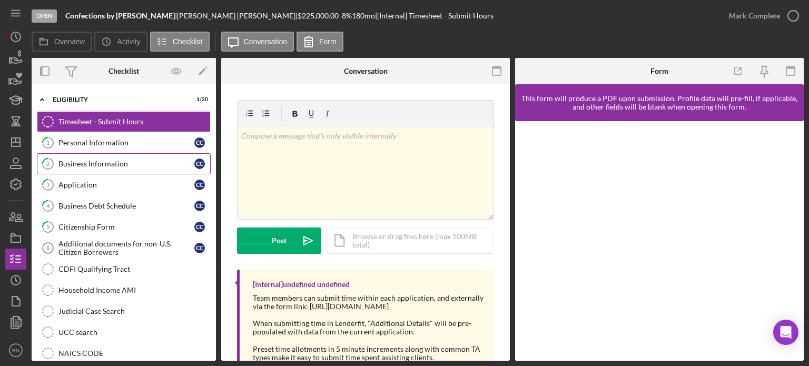
click at [103, 160] on div "Business Information" at bounding box center [126, 164] width 136 height 8
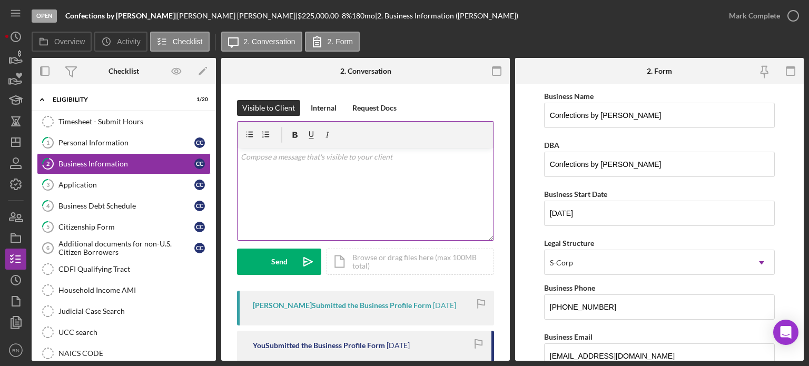
click at [427, 206] on div "v Color teal Color pink Remove color Add row above Add row below Add column bef…" at bounding box center [366, 194] width 256 height 92
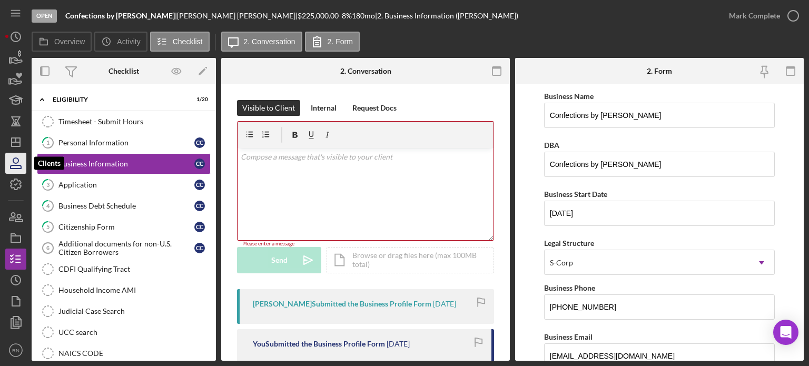
click at [11, 168] on icon "button" at bounding box center [16, 166] width 11 height 3
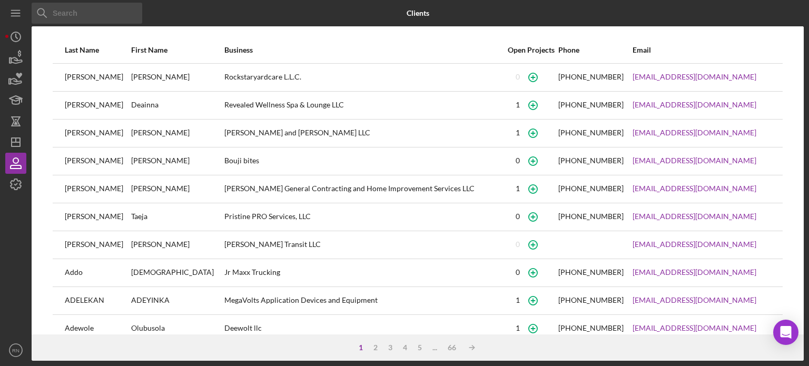
click at [70, 16] on input at bounding box center [87, 13] width 111 height 21
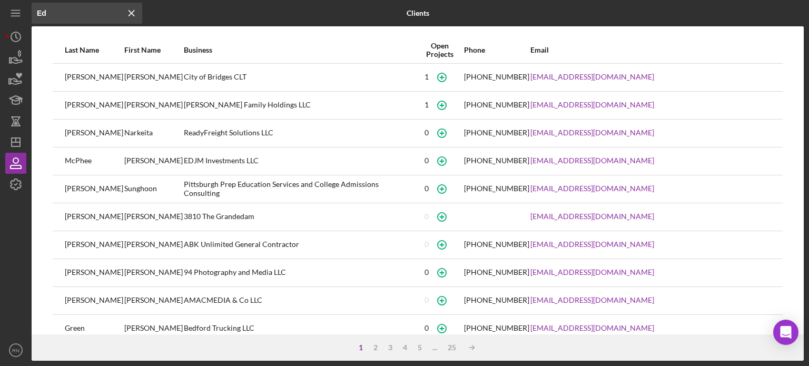
type input "Ed"
click at [217, 102] on div "[PERSON_NAME] Family Holdings LLC" at bounding box center [300, 105] width 232 height 26
click at [18, 140] on icon "Icon/Dashboard" at bounding box center [16, 142] width 26 height 26
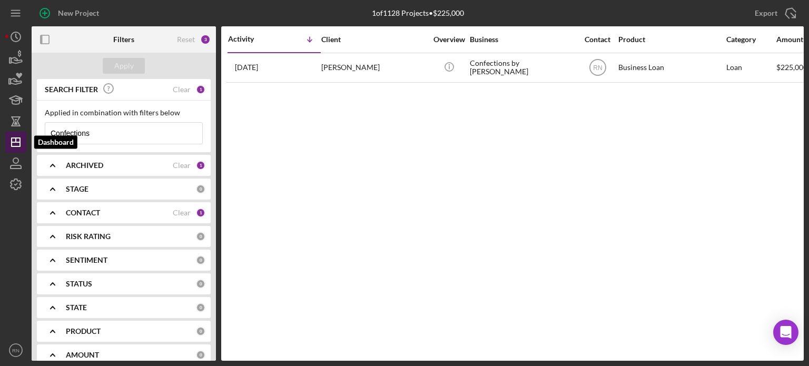
click at [13, 144] on icon "Icon/Dashboard" at bounding box center [16, 142] width 26 height 26
click at [94, 137] on input "Confections" at bounding box center [123, 133] width 157 height 21
type input "C"
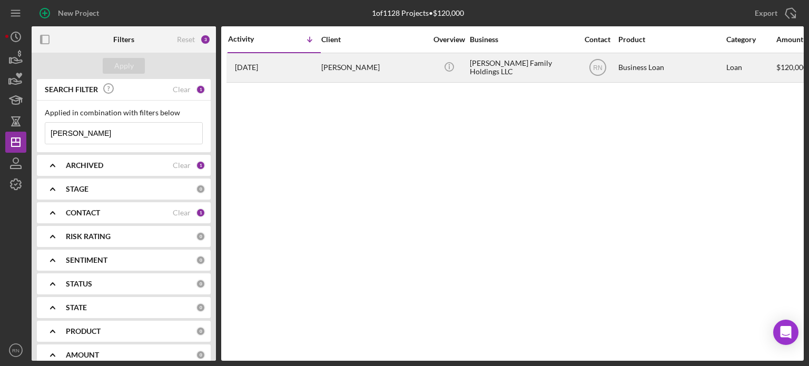
type input "[PERSON_NAME]"
click at [474, 66] on div "[PERSON_NAME] Family Holdings LLC" at bounding box center [522, 68] width 105 height 28
